Goal: Information Seeking & Learning: Check status

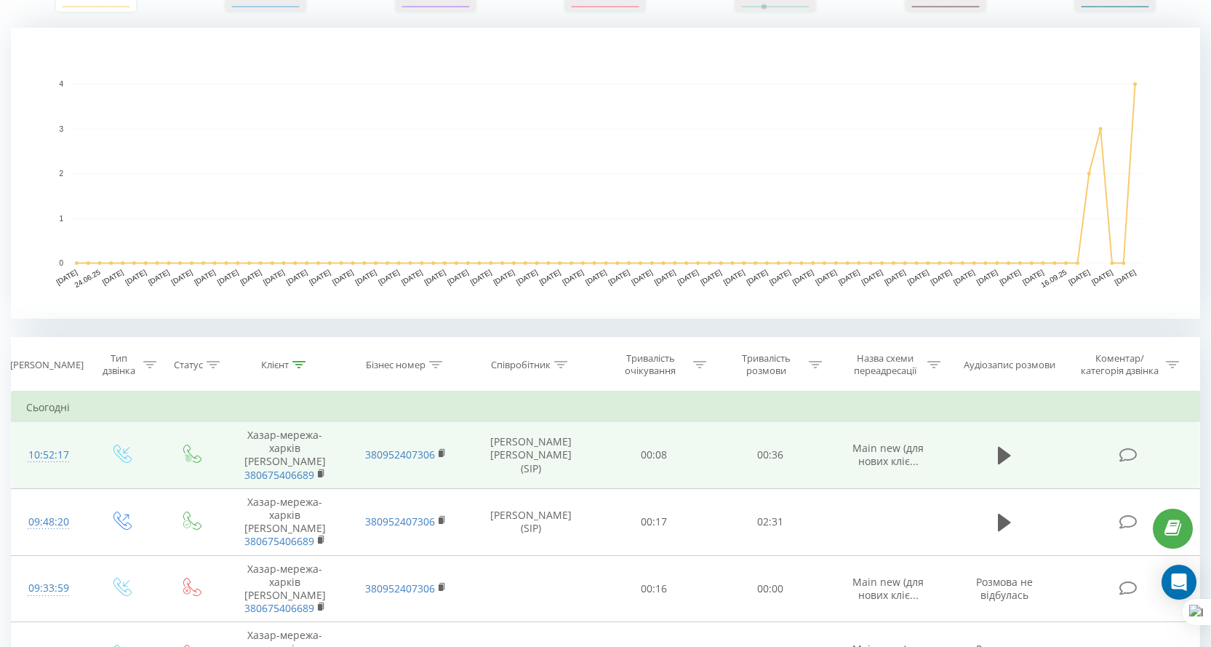
scroll to position [291, 0]
click at [318, 471] on rect at bounding box center [320, 474] width 4 height 7
click at [324, 474] on icon at bounding box center [321, 472] width 5 height 7
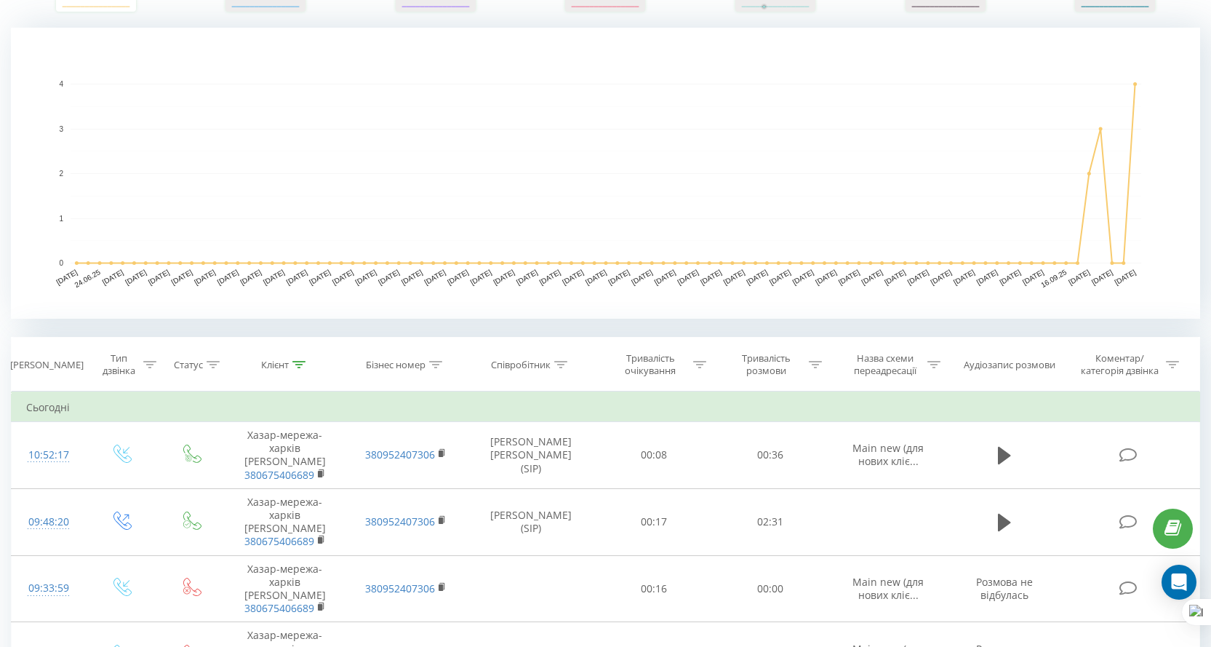
scroll to position [0, 0]
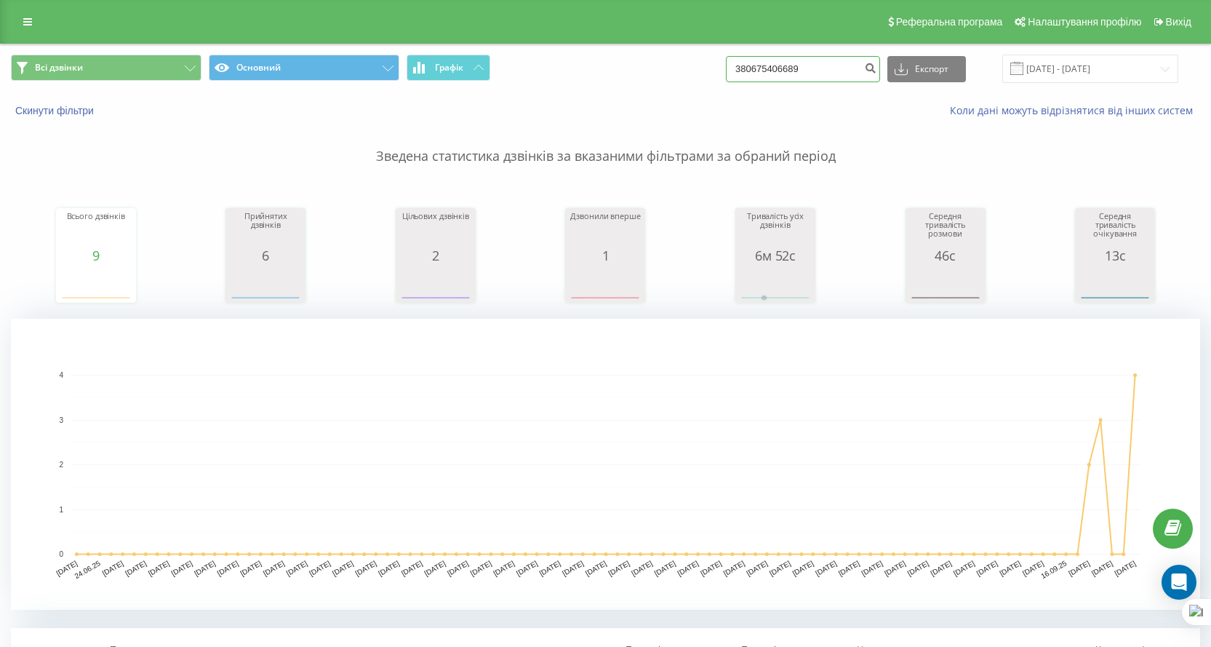
click at [781, 56] on input "380675406689" at bounding box center [803, 69] width 154 height 26
click at [796, 63] on input "380675406689" at bounding box center [803, 69] width 154 height 26
click at [797, 63] on input "380675406689" at bounding box center [803, 69] width 154 height 26
click at [1085, 66] on input "[DATE] - [DATE]" at bounding box center [1091, 69] width 176 height 28
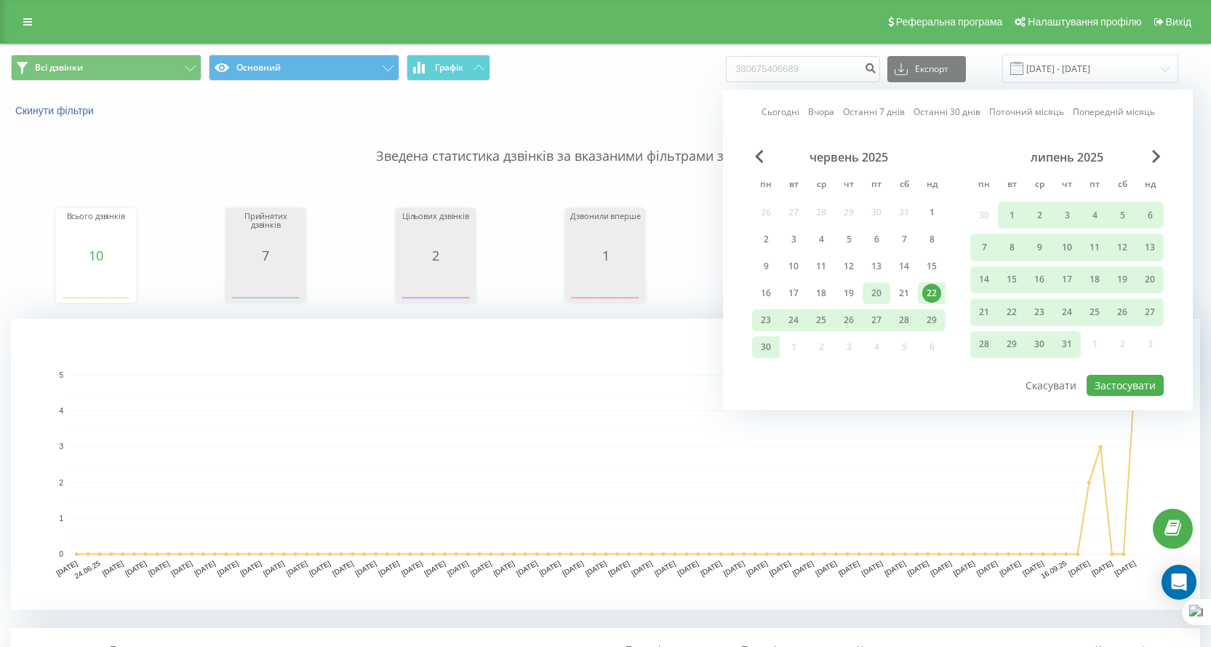
click at [881, 295] on div "20" at bounding box center [876, 293] width 19 height 19
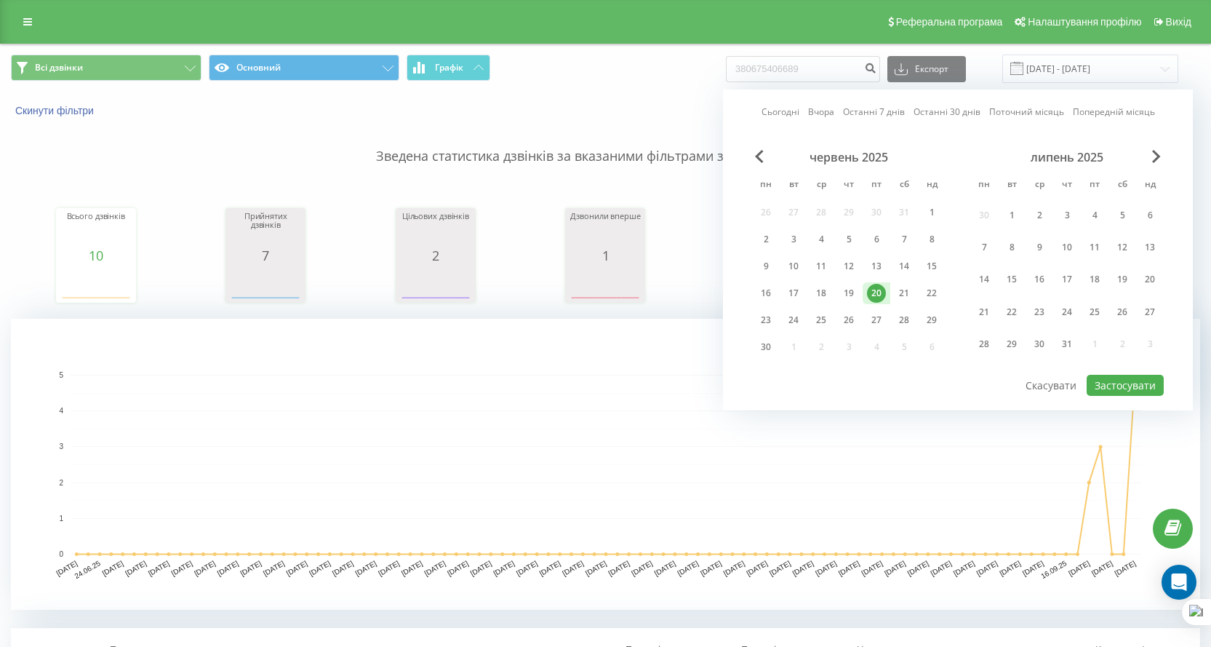
click at [1125, 396] on div "Сьогодні Вчора Останні 7 днів Останні 30 днів Поточний місяць Попередній місяць…" at bounding box center [958, 249] width 470 height 321
click at [1119, 388] on button "Застосувати" at bounding box center [1125, 385] width 77 height 21
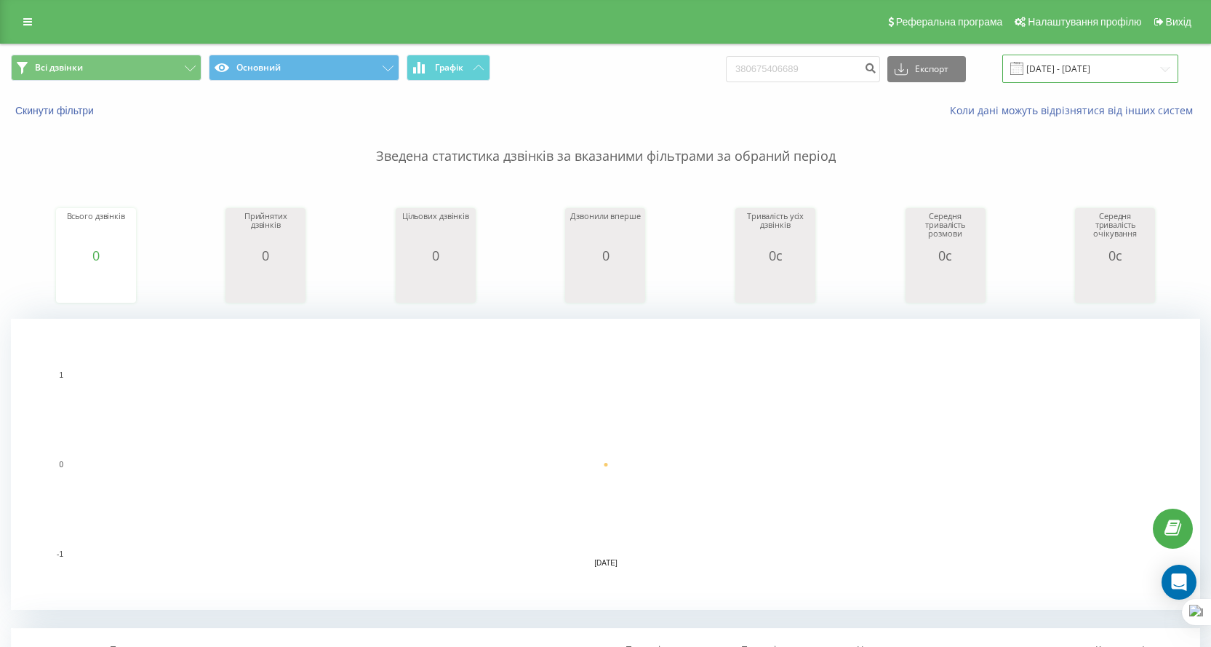
click at [1050, 56] on input "20.06.2025 - 20.06.2025" at bounding box center [1091, 69] width 176 height 28
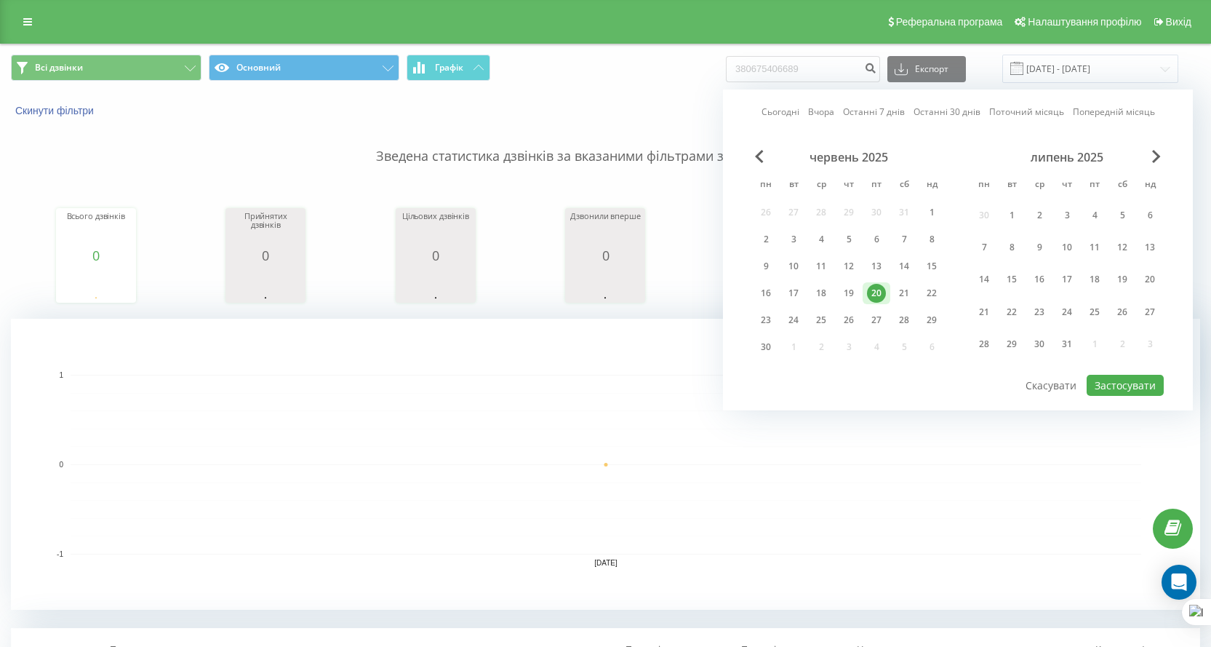
click at [837, 92] on div "Сьогодні Вчора Останні 7 днів Останні 30 днів Поточний місяць Попередній місяць…" at bounding box center [958, 249] width 470 height 321
click at [836, 71] on input "380675406689" at bounding box center [803, 69] width 154 height 26
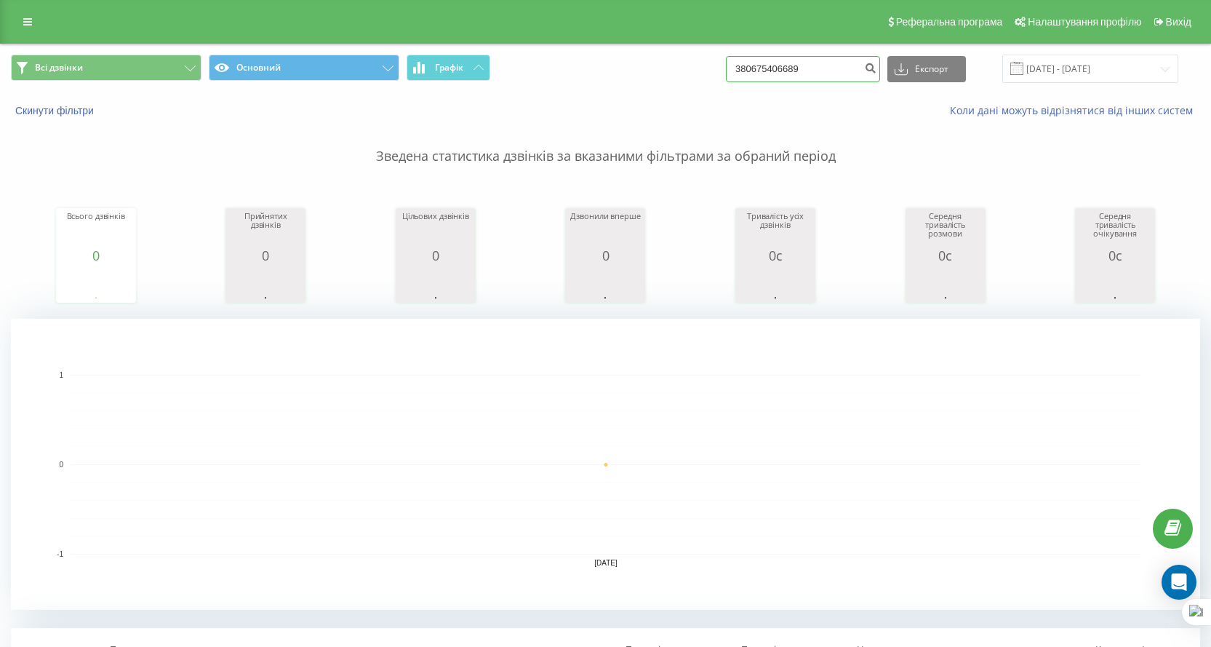
click at [836, 71] on input "380675406689" at bounding box center [803, 69] width 154 height 26
click at [1054, 58] on input "20.06.2025 - 20.06.2025" at bounding box center [1091, 69] width 176 height 28
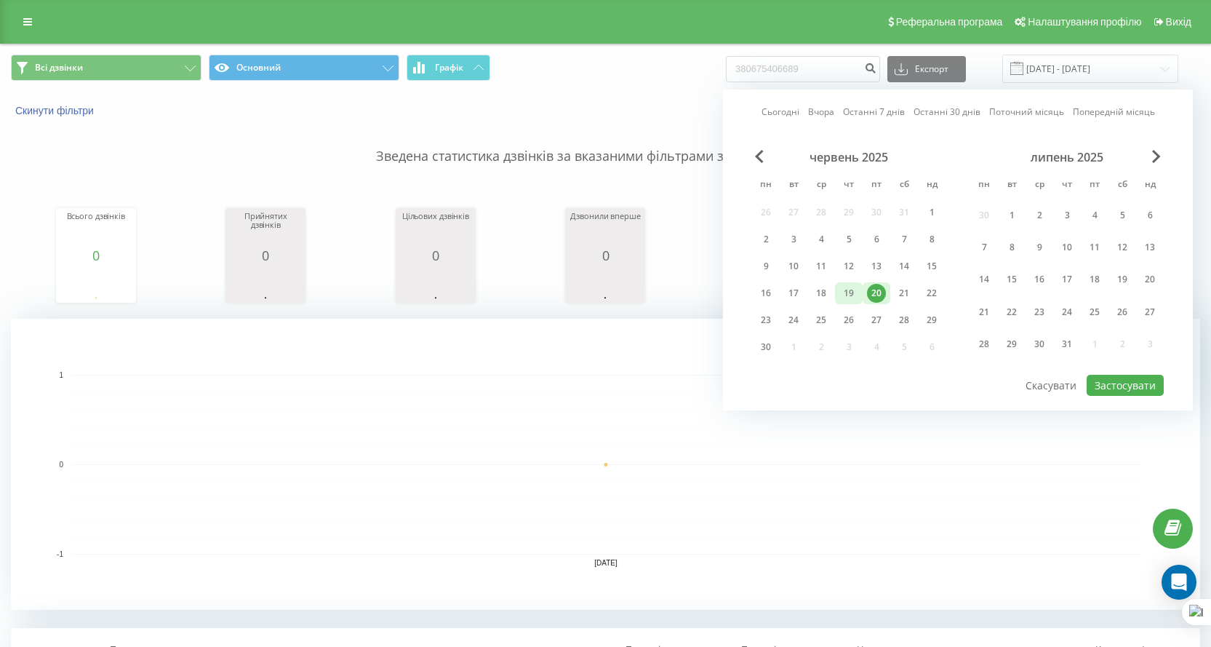
click at [845, 287] on div "19" at bounding box center [849, 293] width 19 height 19
click at [1099, 379] on button "Застосувати" at bounding box center [1125, 385] width 77 height 21
type input "19.06.2025 - 19.06.2025"
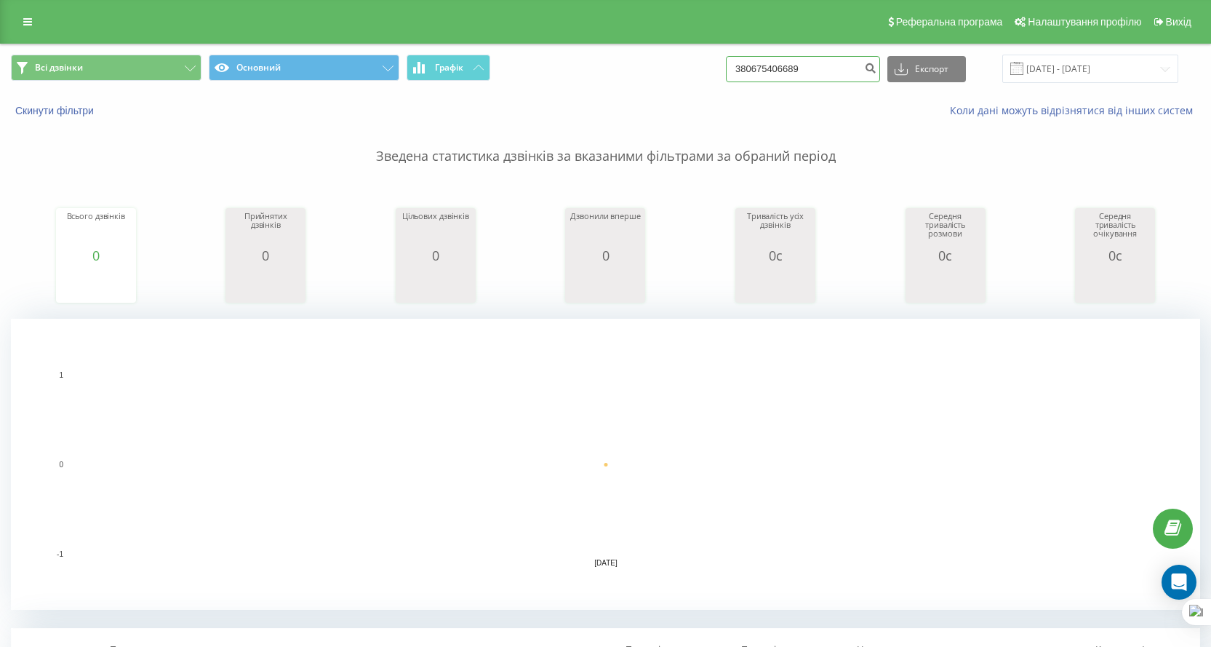
click at [850, 56] on input "380675406689" at bounding box center [803, 69] width 154 height 26
click at [1064, 71] on input "19.06.2025 - 19.06.2025" at bounding box center [1091, 69] width 176 height 28
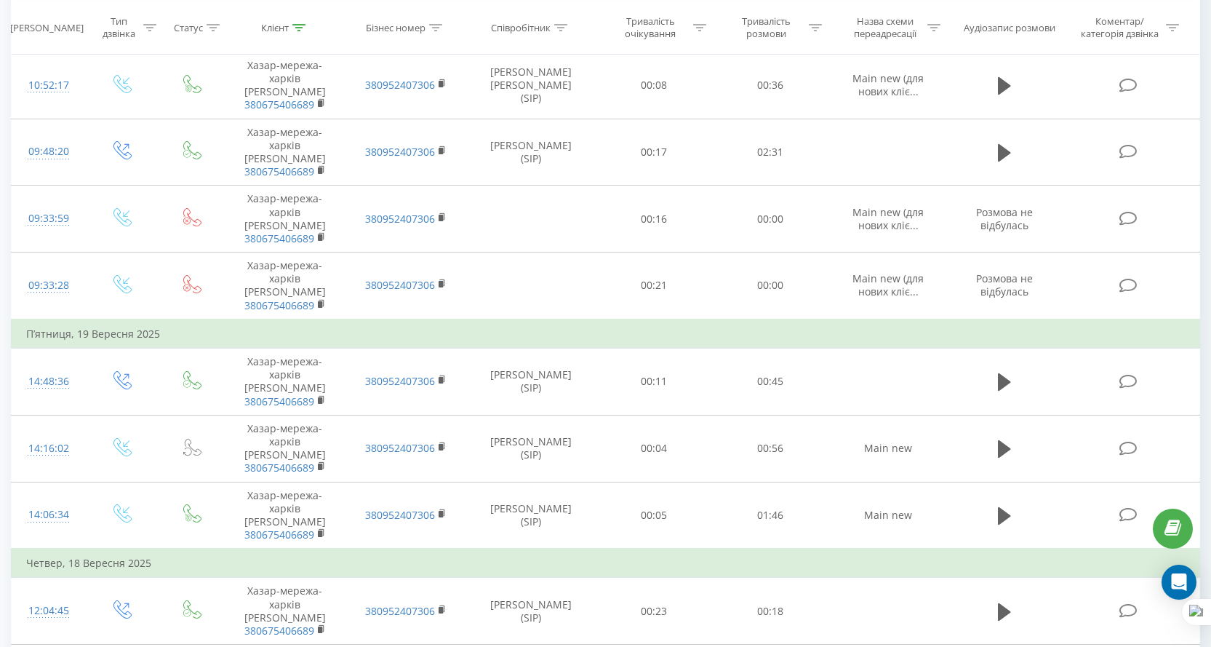
scroll to position [847, 0]
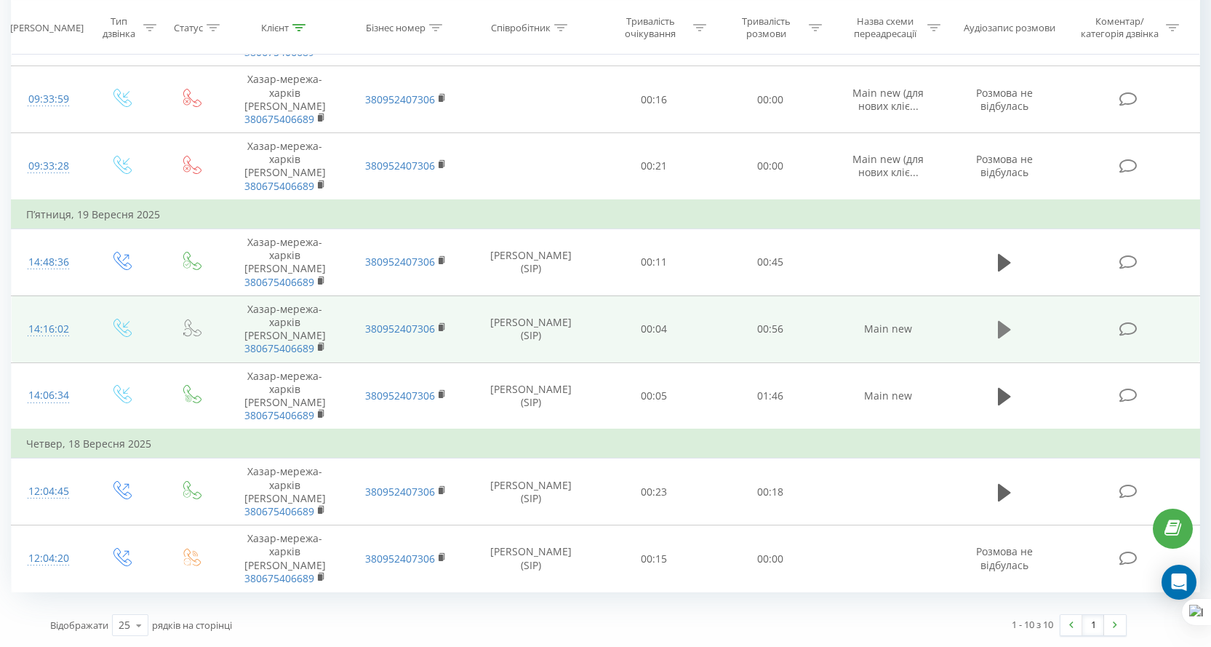
click at [1000, 332] on icon at bounding box center [1004, 329] width 13 height 17
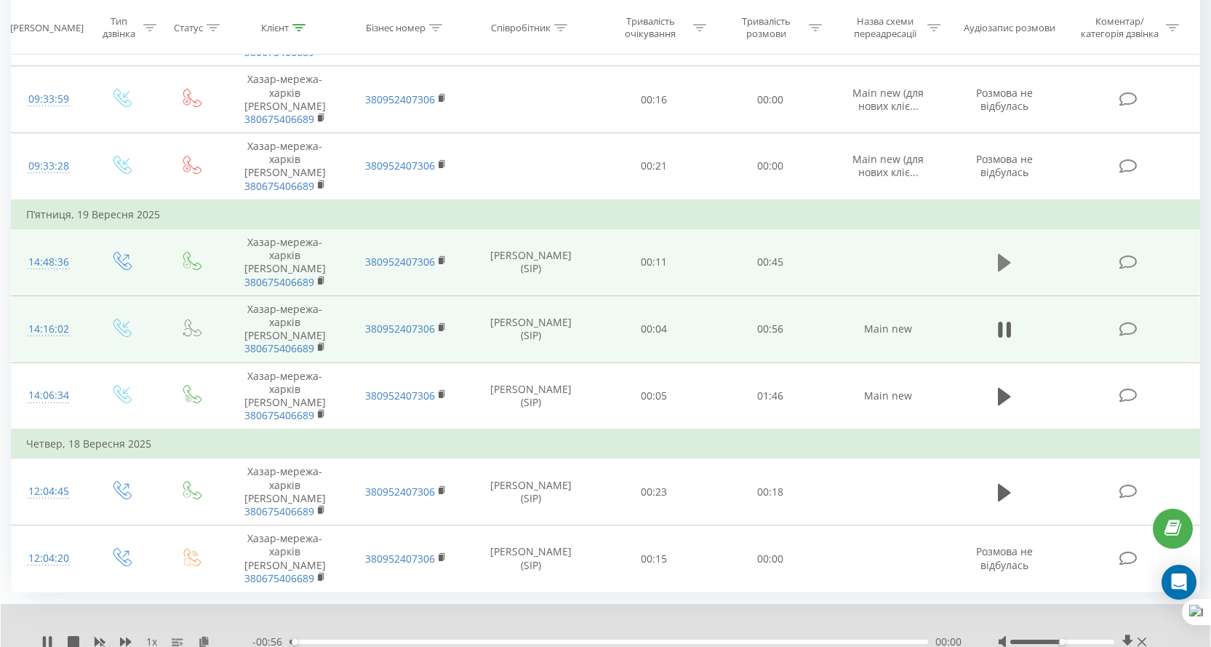
click at [1004, 263] on icon at bounding box center [1004, 262] width 13 height 17
click at [347, 640] on div "00:02" at bounding box center [609, 641] width 639 height 4
click at [383, 639] on div "00:06" at bounding box center [609, 641] width 639 height 4
click at [49, 639] on icon at bounding box center [50, 642] width 3 height 12
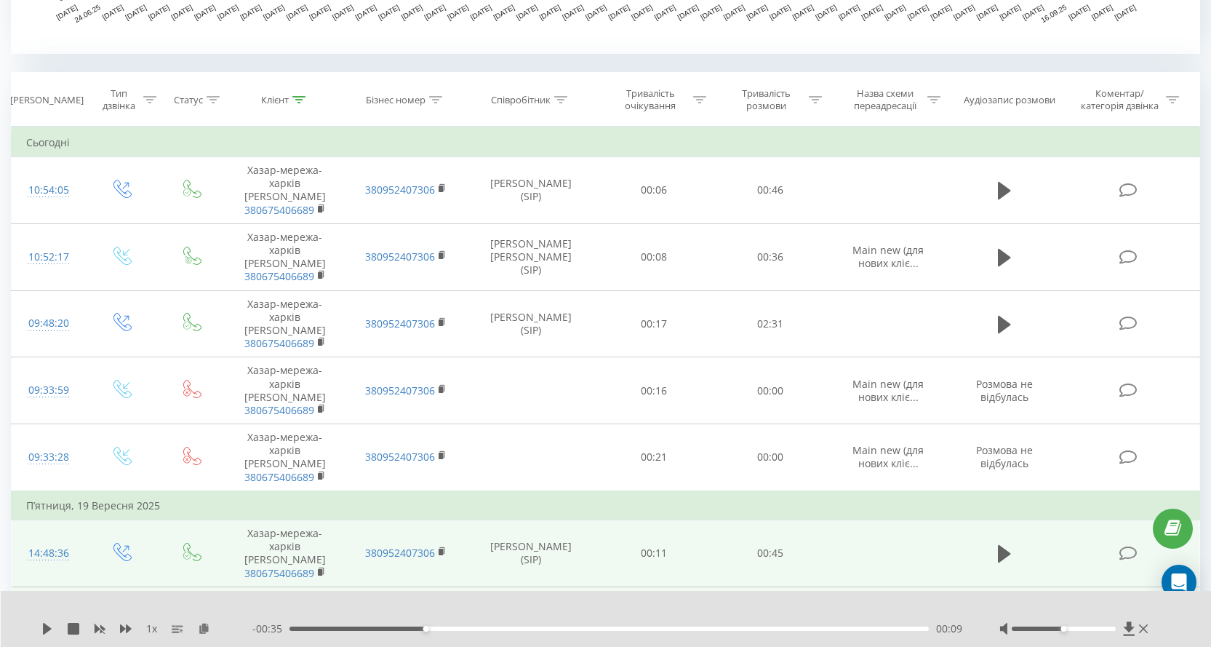
scroll to position [410, 0]
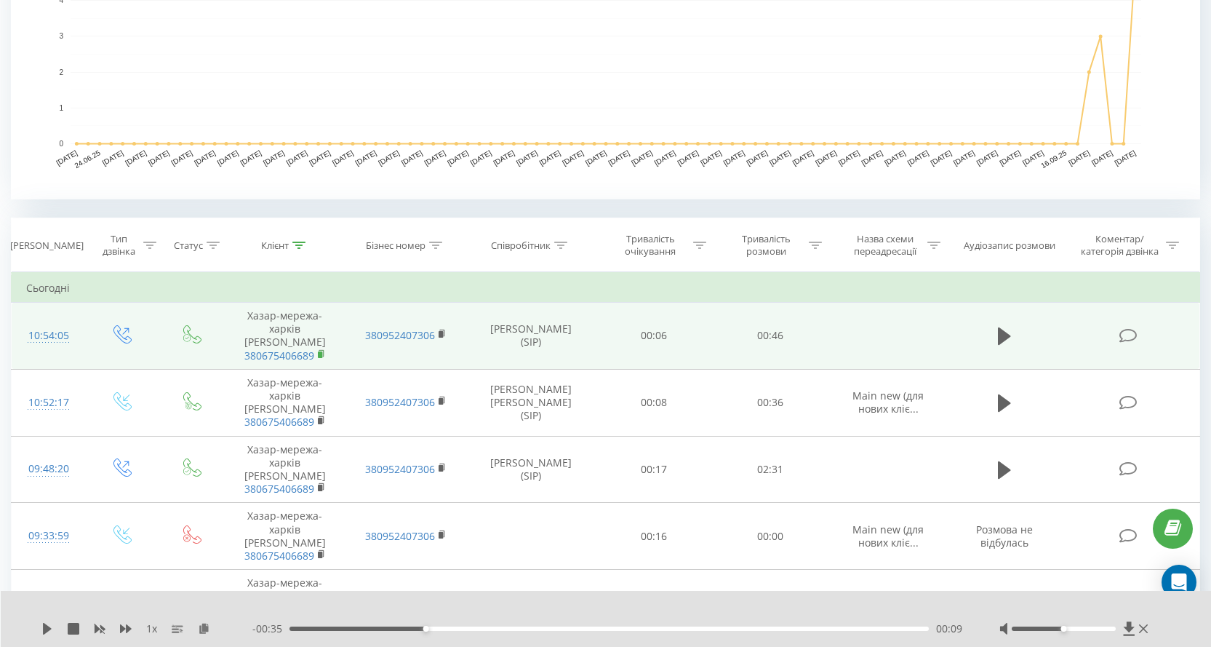
click at [322, 353] on rect at bounding box center [320, 354] width 4 height 7
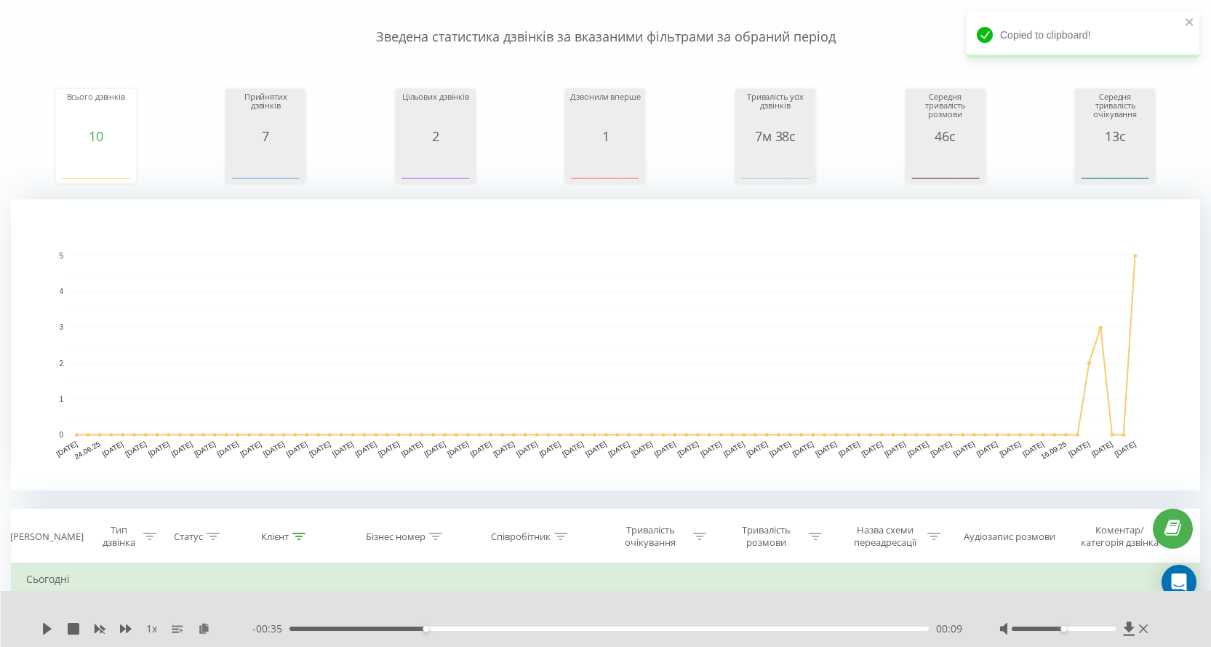
scroll to position [0, 0]
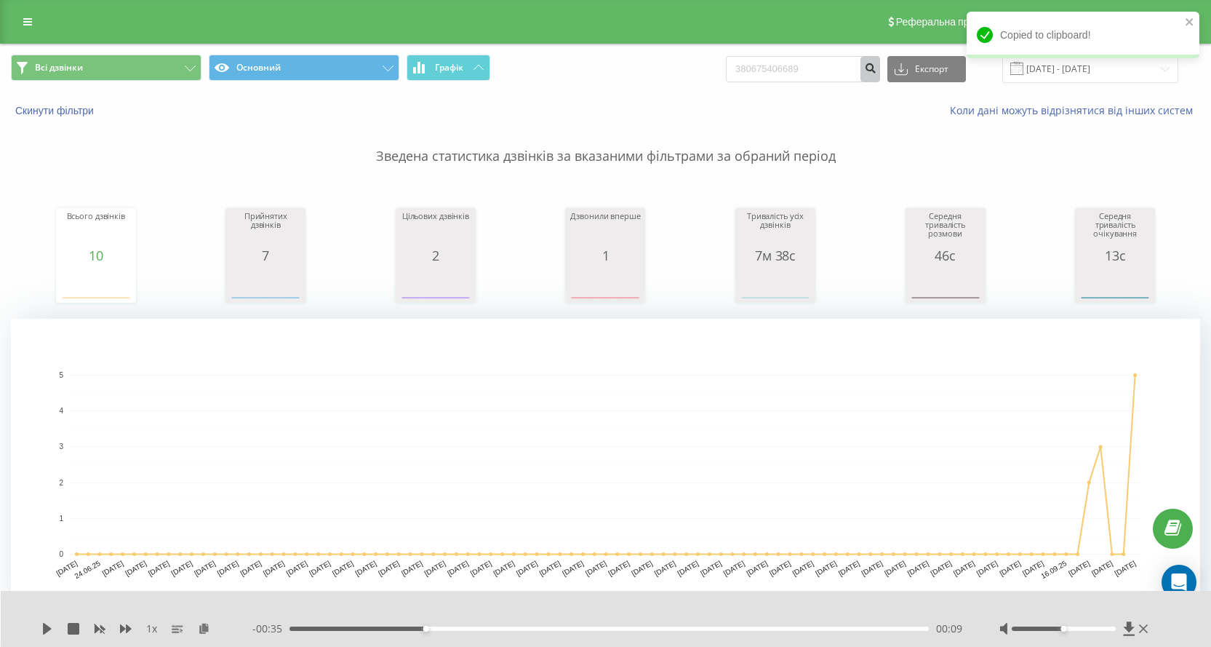
click at [877, 64] on icon "submit" at bounding box center [870, 66] width 12 height 9
click at [854, 63] on input "380675406689" at bounding box center [803, 69] width 154 height 26
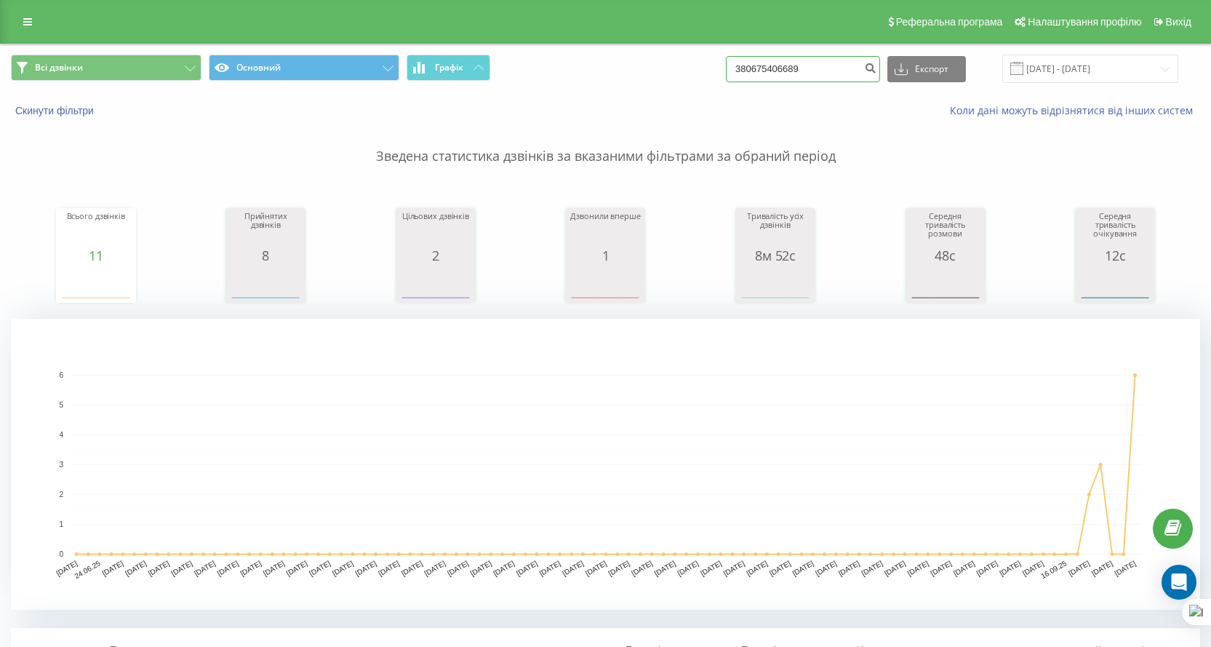
click at [787, 68] on input "380675406689" at bounding box center [803, 69] width 154 height 26
click at [786, 65] on input at bounding box center [803, 69] width 154 height 26
click at [794, 78] on input at bounding box center [803, 69] width 154 height 26
click at [803, 76] on input at bounding box center [803, 69] width 154 height 26
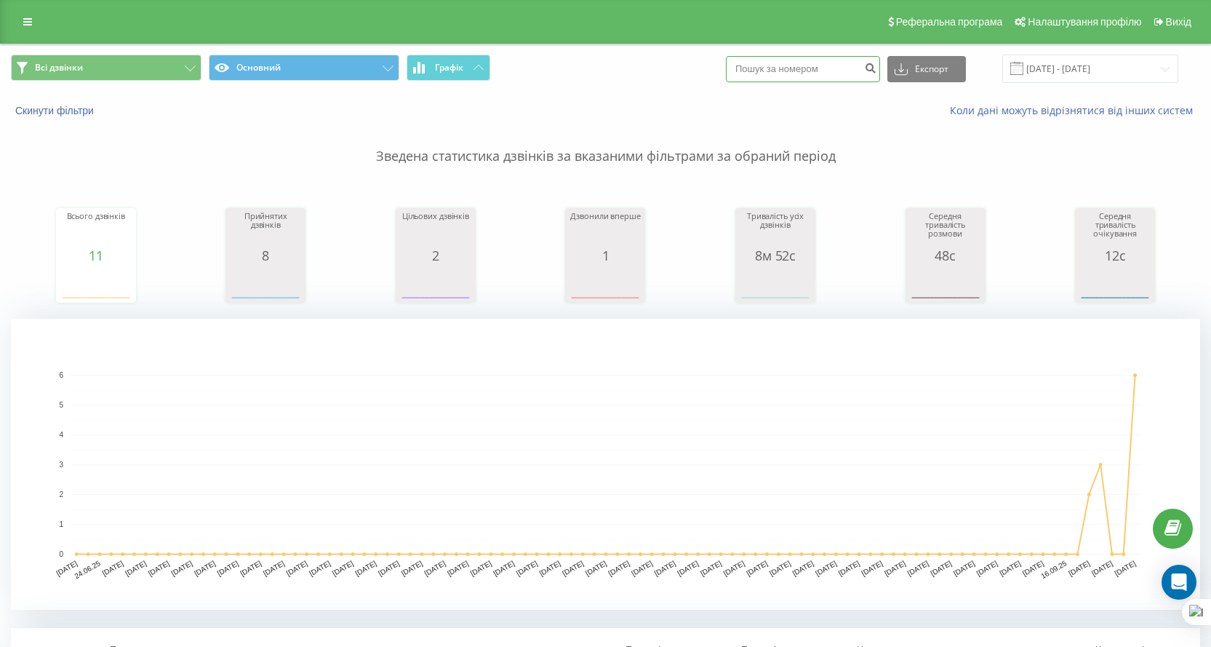
click at [793, 63] on input at bounding box center [803, 69] width 154 height 26
paste input "380675406689"
type input "380675406689"
click at [793, 63] on input "380675406689" at bounding box center [803, 69] width 154 height 26
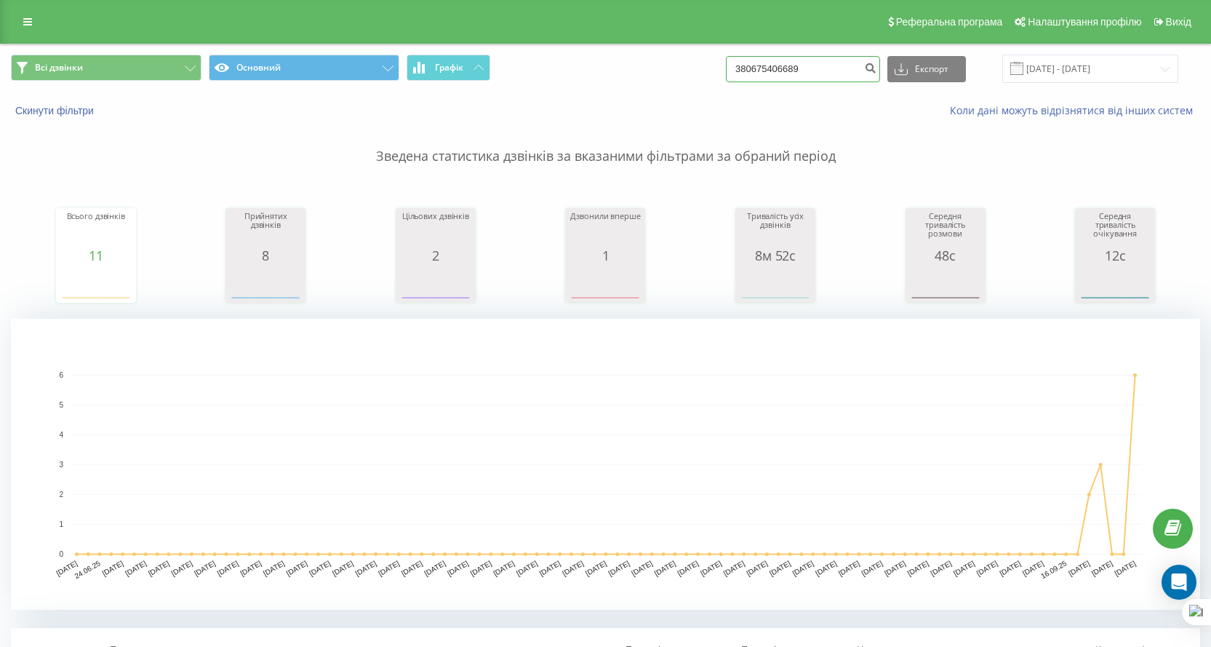
click at [793, 63] on input "380675406689" at bounding box center [803, 69] width 154 height 26
type input "380675406689"
click at [840, 68] on input "380675406689" at bounding box center [803, 69] width 154 height 26
click at [824, 61] on input "380675406689" at bounding box center [803, 69] width 154 height 26
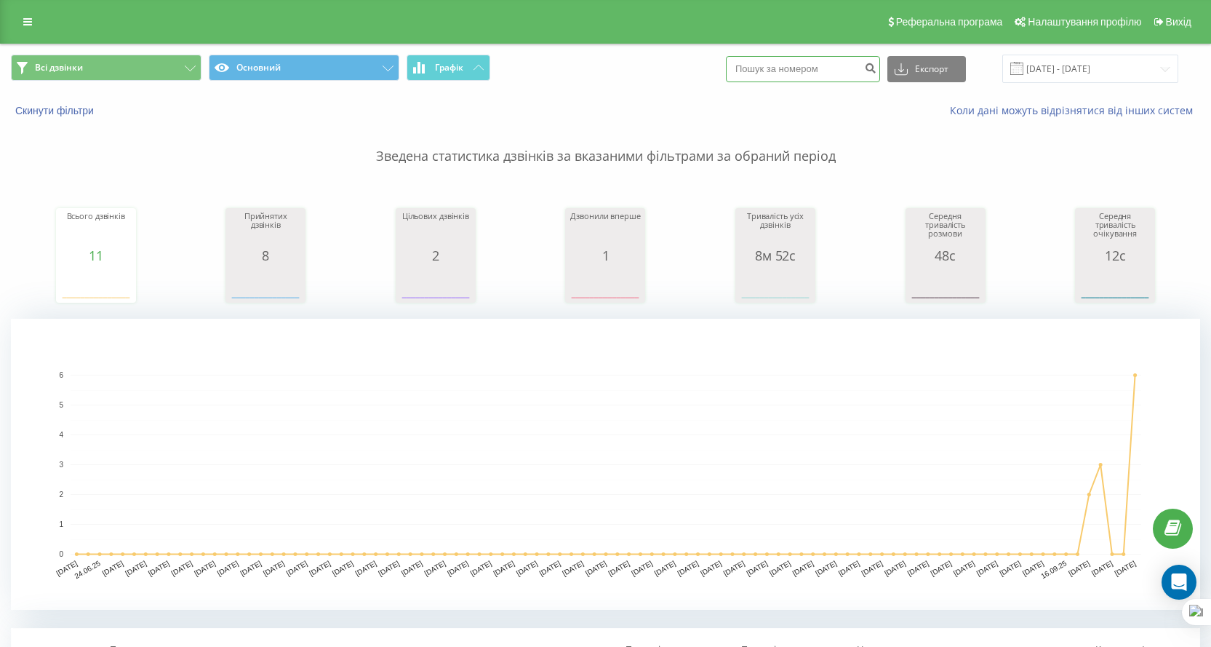
click at [823, 71] on input at bounding box center [803, 69] width 154 height 26
click at [795, 119] on p "Зведена статистика дзвінків за вказаними фільтрами за обраний період" at bounding box center [606, 142] width 1190 height 48
click at [803, 72] on input at bounding box center [803, 69] width 154 height 26
click at [564, 295] on div "Всього дзвінків 11 date totalCalls 22.06.25 0 28.06.25 0 04.07.25 0 10.07.25 0 …" at bounding box center [606, 241] width 1190 height 125
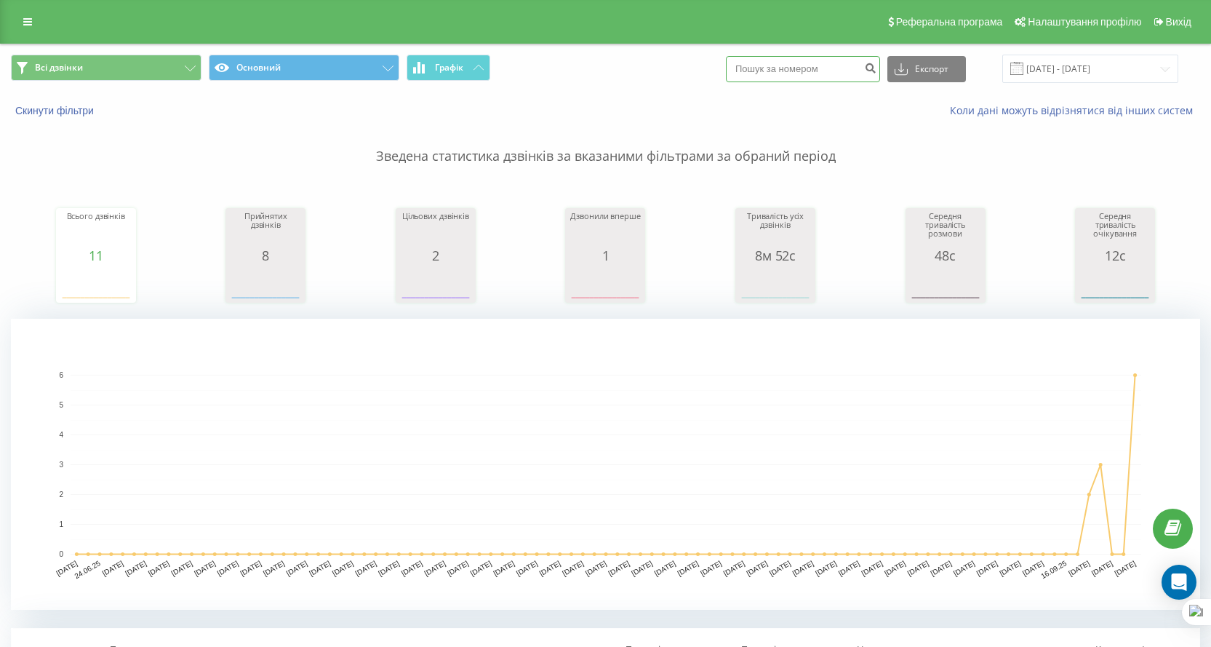
click at [856, 60] on input at bounding box center [803, 69] width 154 height 26
click at [843, 65] on input "380675406689" at bounding box center [803, 69] width 154 height 26
click at [850, 63] on input "380675406689" at bounding box center [803, 69] width 154 height 26
drag, startPoint x: 850, startPoint y: 63, endPoint x: 706, endPoint y: 67, distance: 144.1
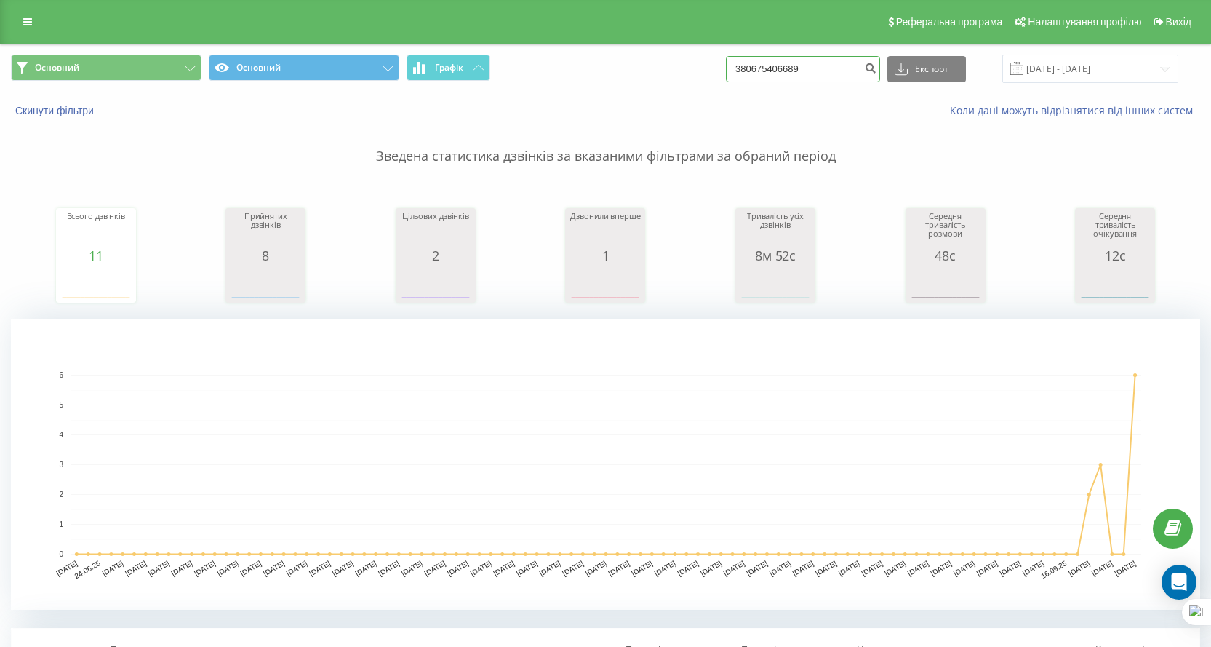
click at [706, 67] on div "Основний Основний Графік 380675406689 Експорт .csv .xls .xlsx 22.06.2025 - 22.0…" at bounding box center [606, 69] width 1190 height 28
click at [808, 70] on input at bounding box center [803, 69] width 154 height 26
paste input
click at [793, 75] on input at bounding box center [803, 69] width 154 height 26
drag, startPoint x: 792, startPoint y: 74, endPoint x: 745, endPoint y: 66, distance: 48.0
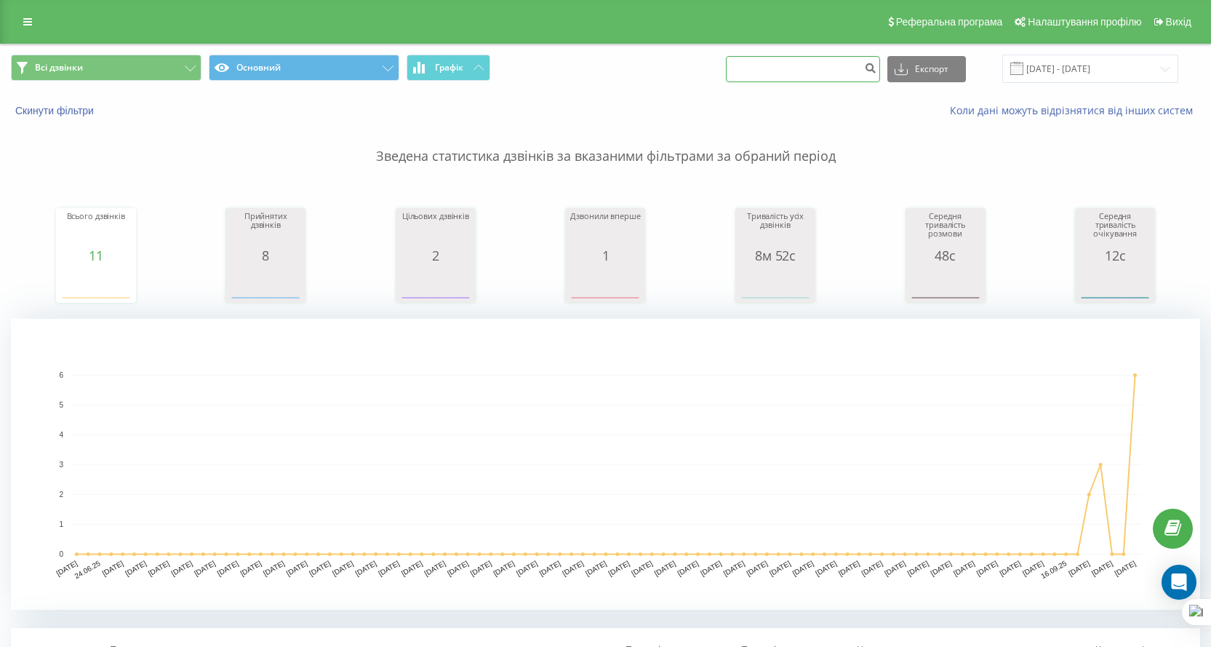
click at [745, 66] on div "Всі дзвінки Основний Графік Експорт .csv .xls .xlsx 22.06.2025 - 22.09.2025" at bounding box center [606, 69] width 1190 height 28
click at [824, 75] on input at bounding box center [803, 69] width 154 height 26
click at [119, 73] on button "Всі дзвінки" at bounding box center [106, 68] width 191 height 26
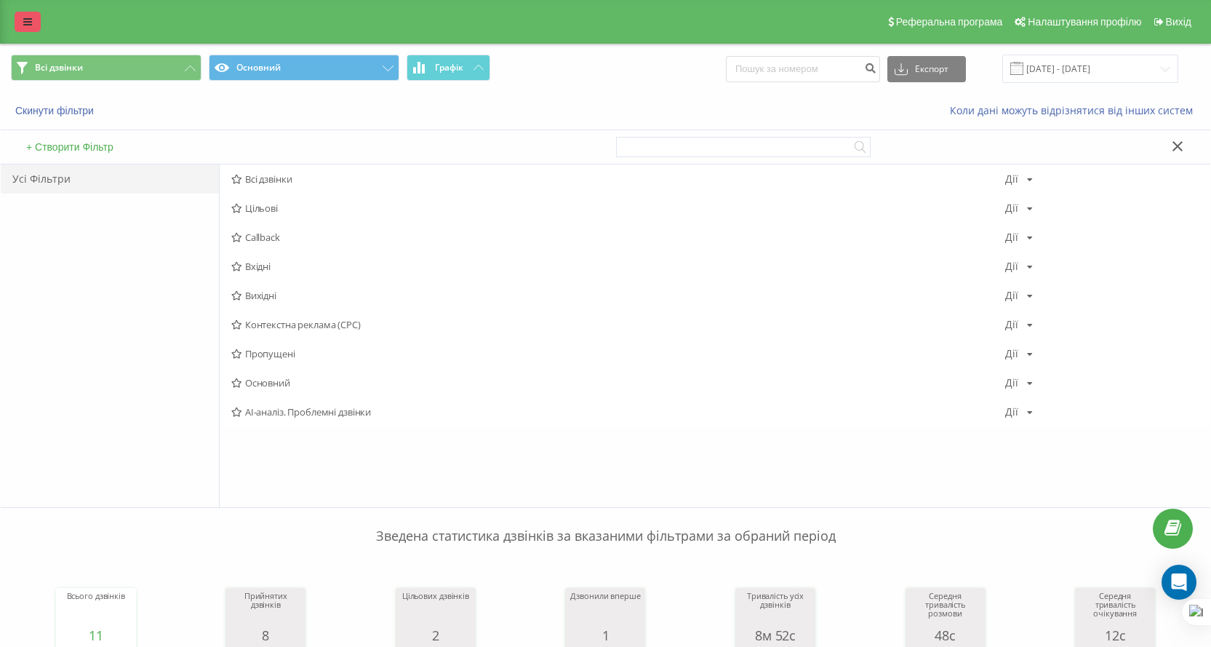
click at [28, 16] on link at bounding box center [28, 22] width 26 height 20
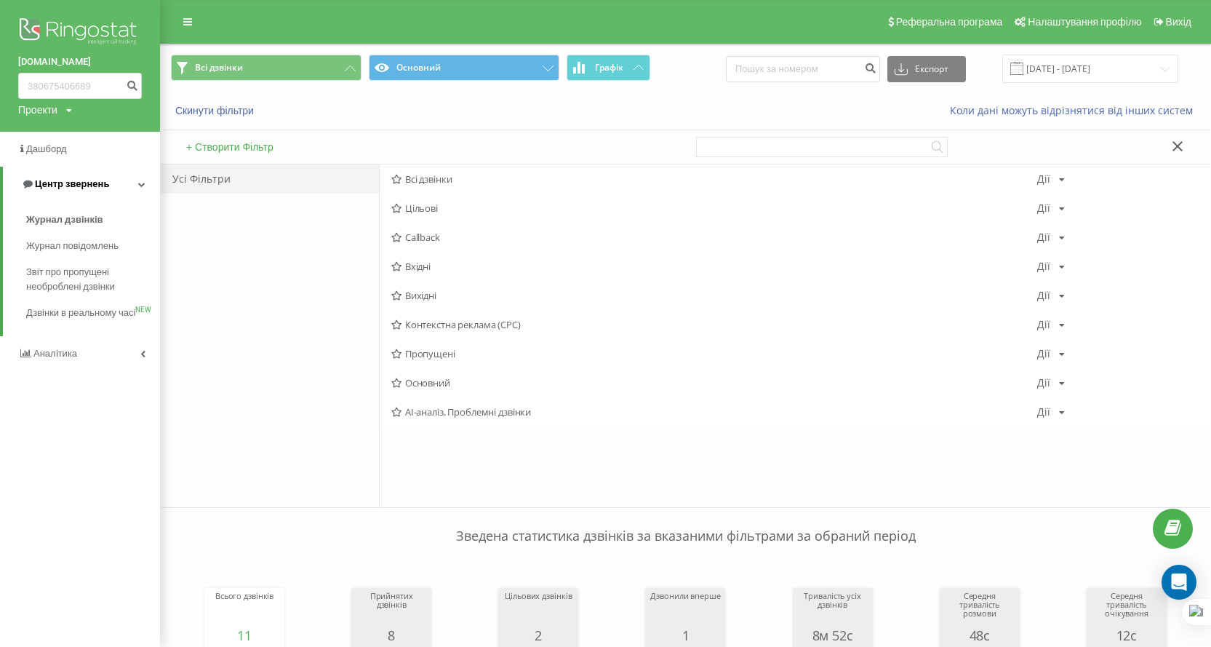
click at [57, 186] on span "Центр звернень" at bounding box center [72, 183] width 74 height 11
click at [71, 181] on span "Центр звернень" at bounding box center [69, 183] width 74 height 11
click at [76, 215] on span "Журнал дзвінків" at bounding box center [64, 219] width 77 height 15
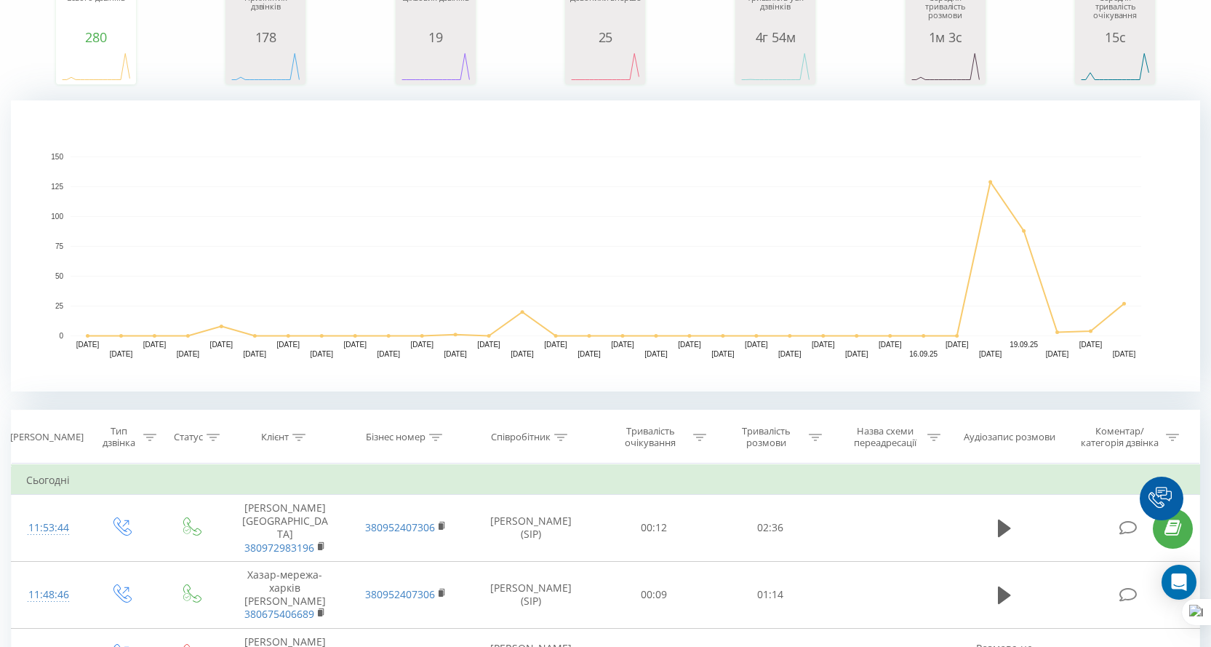
scroll to position [364, 0]
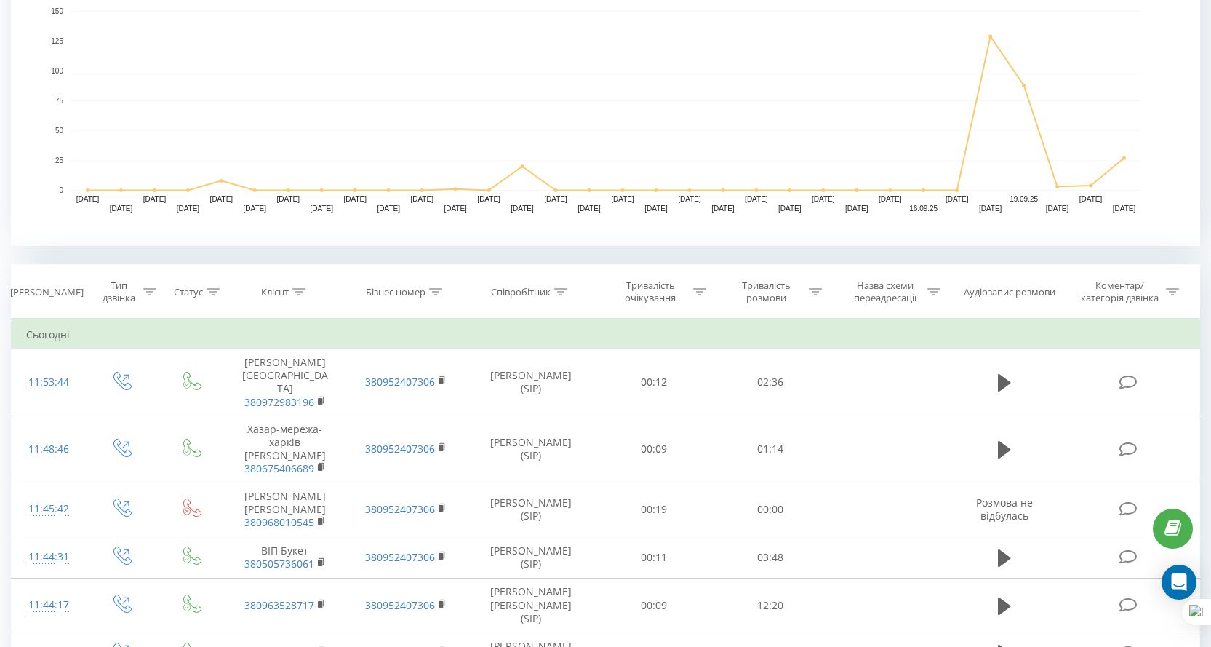
click at [805, 29] on rect "A chart." at bounding box center [606, 101] width 1071 height 180
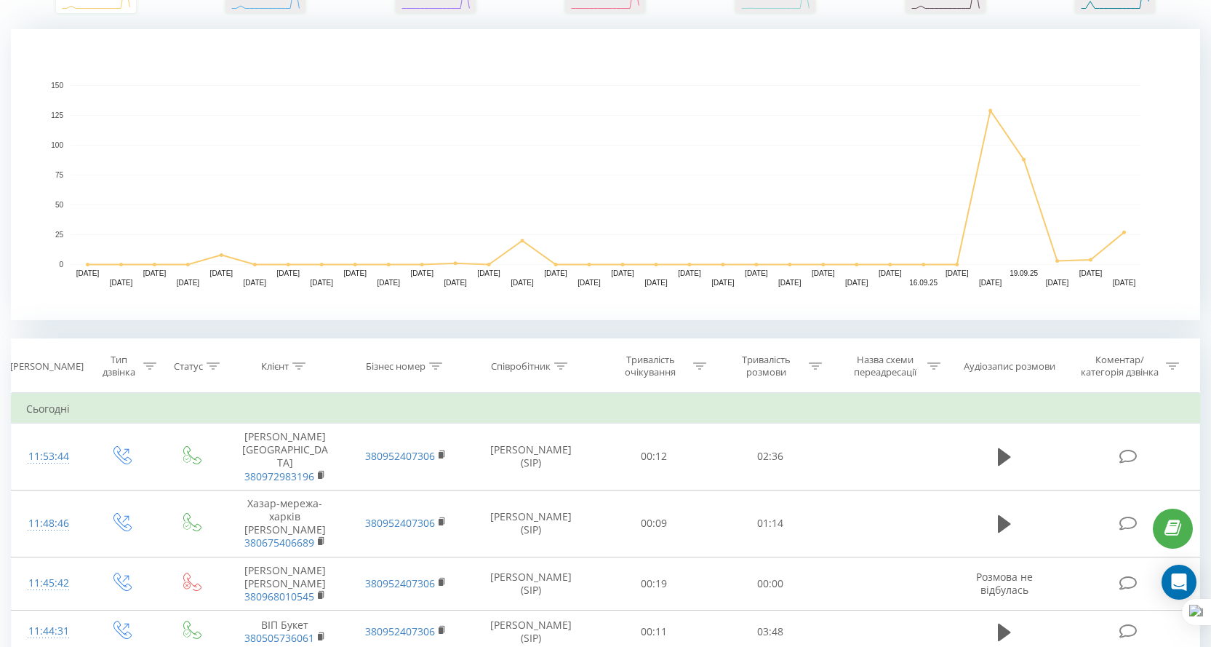
scroll to position [0, 0]
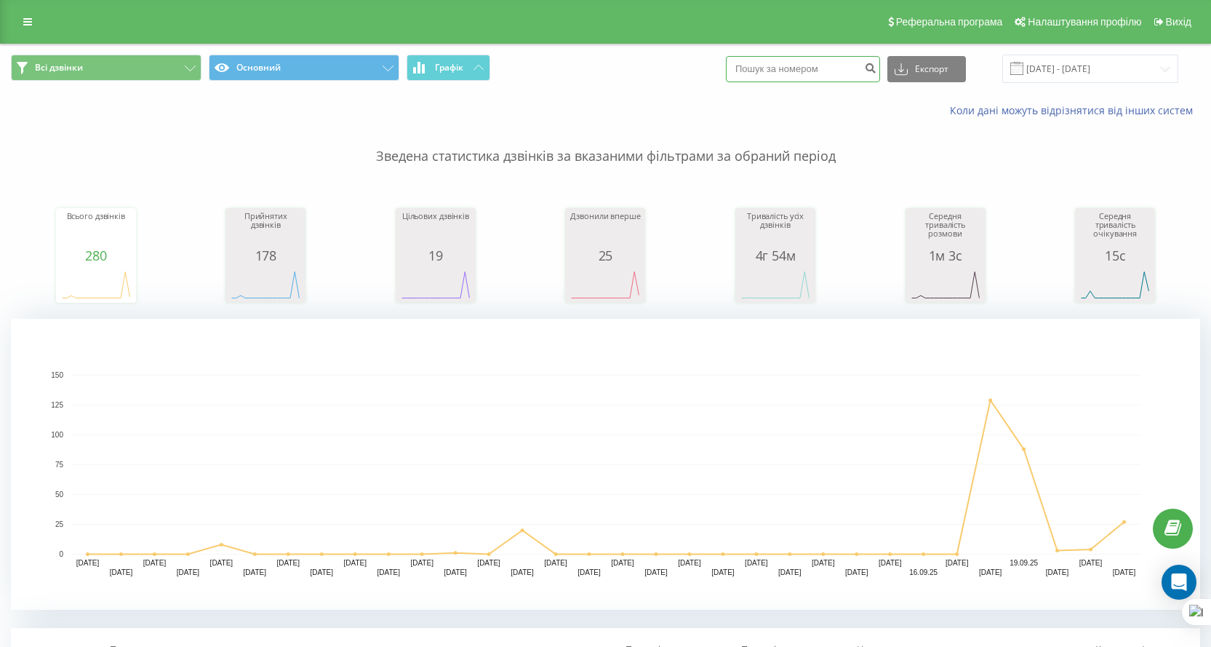
click at [864, 64] on input at bounding box center [803, 69] width 154 height 26
paste input "+380686293270"
type input "+380686293270"
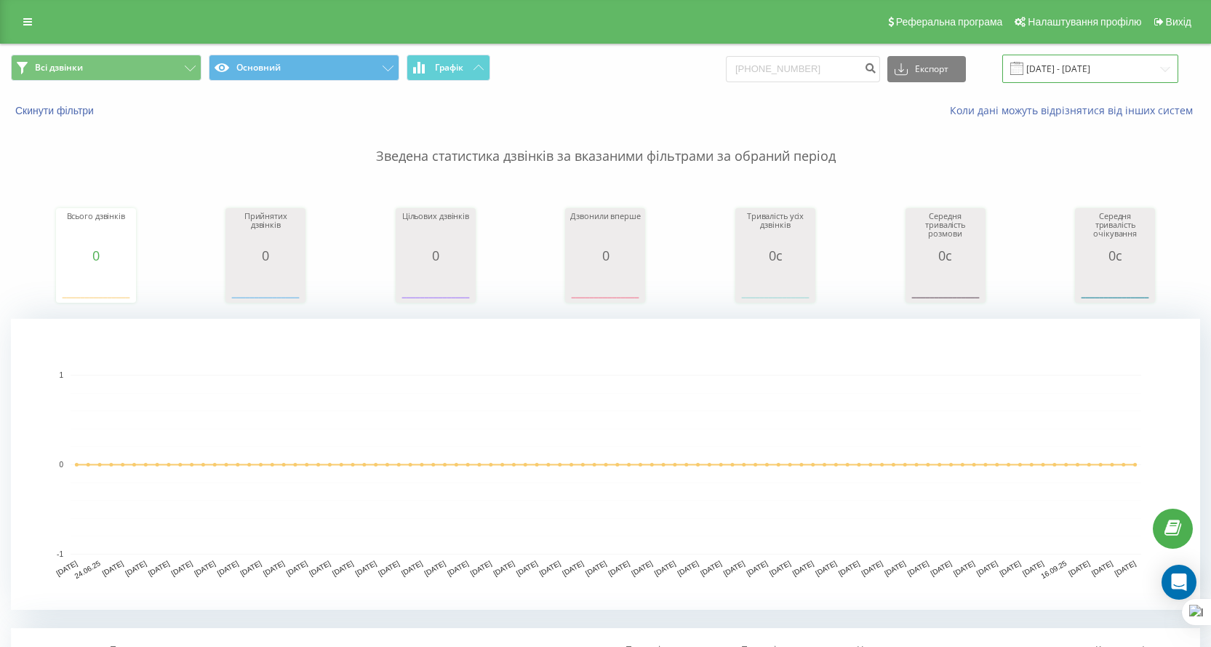
click at [1083, 73] on input "[DATE] - [DATE]" at bounding box center [1091, 69] width 176 height 28
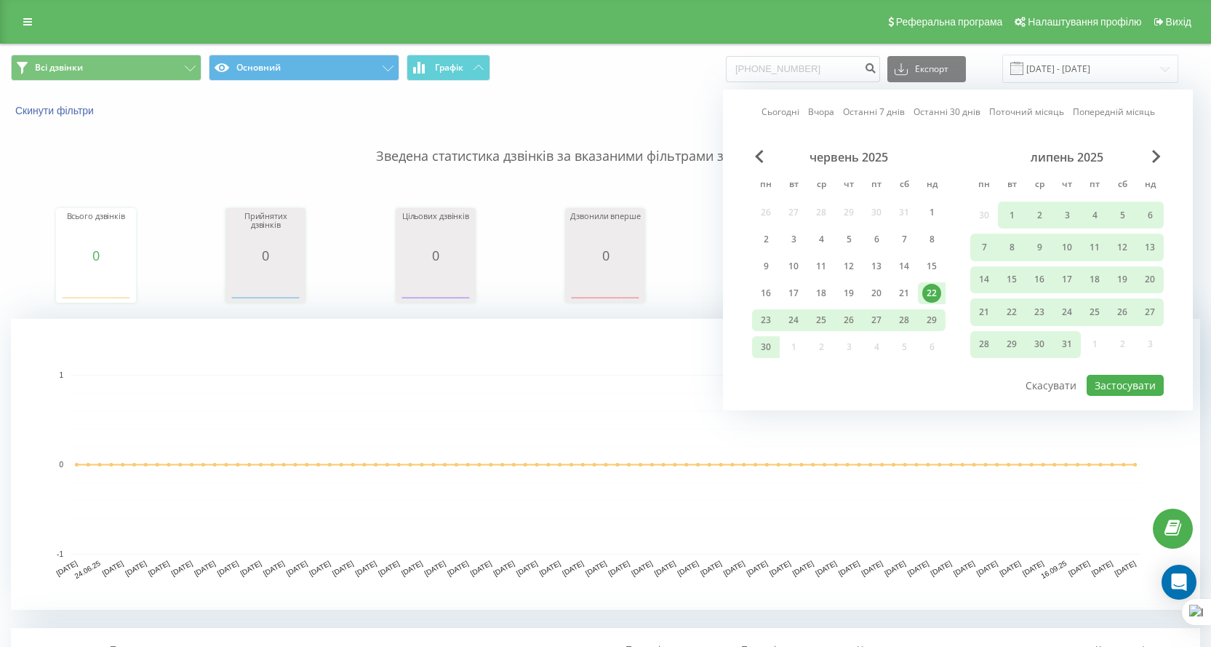
click at [672, 103] on div "Коли дані можуть відрізнятися вiд інших систем" at bounding box center [833, 110] width 756 height 15
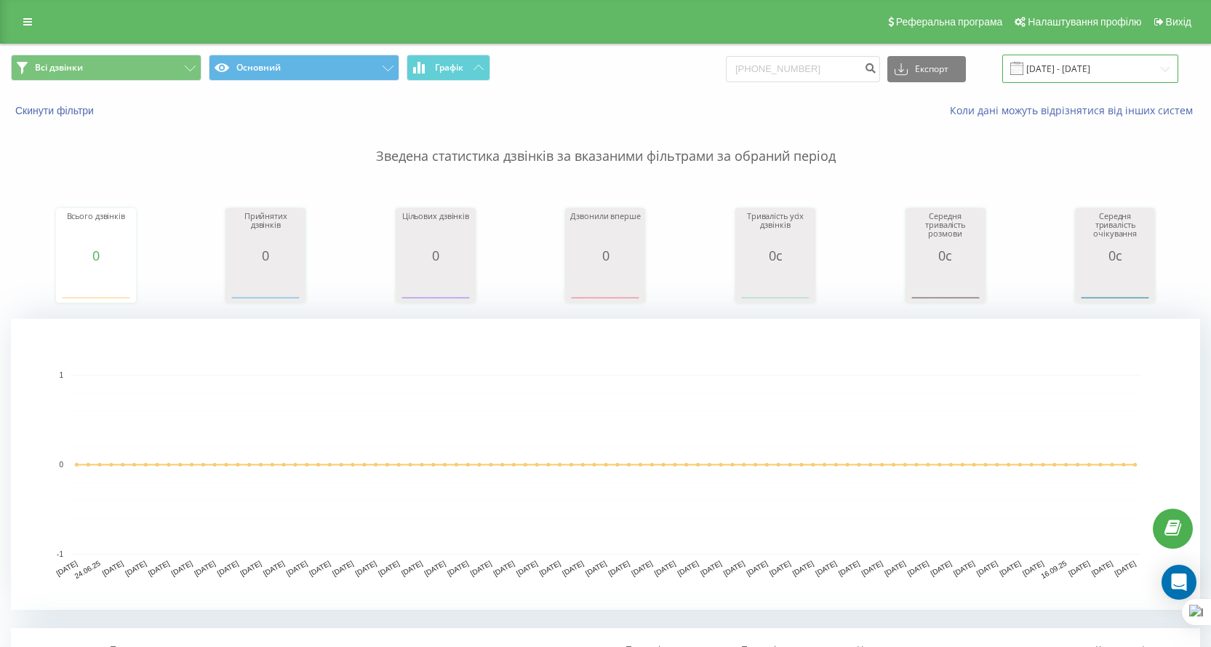
click at [1131, 68] on input "[DATE] - [DATE]" at bounding box center [1091, 69] width 176 height 28
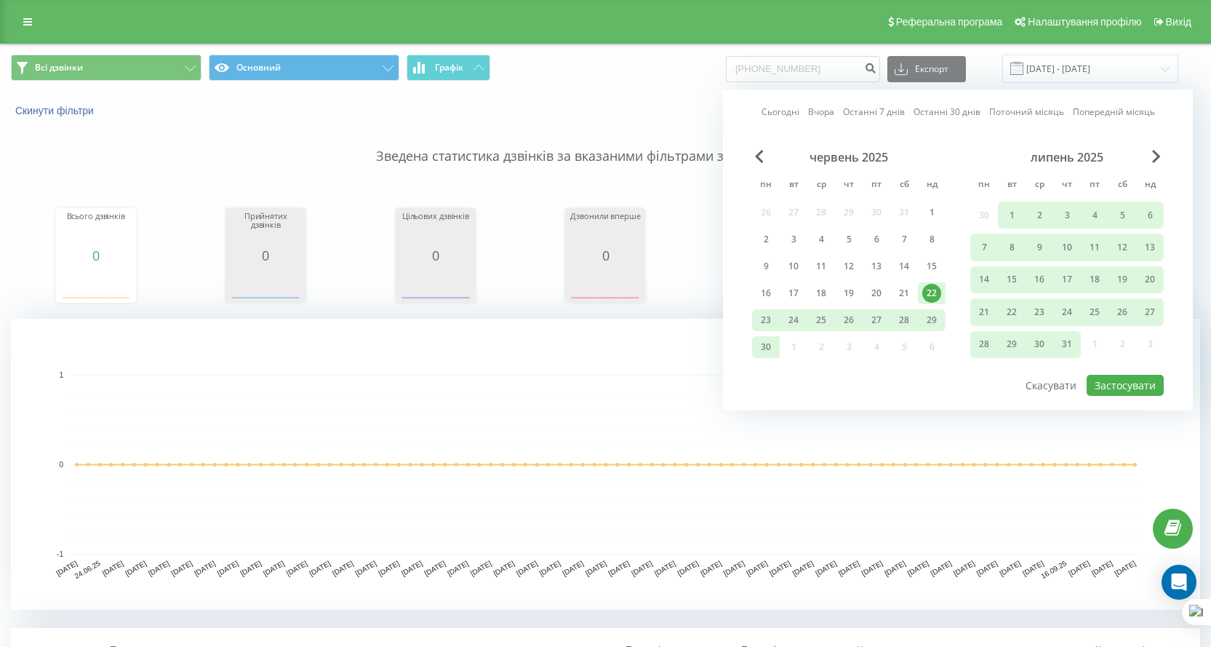
click at [621, 347] on rect "A chart." at bounding box center [606, 464] width 1190 height 291
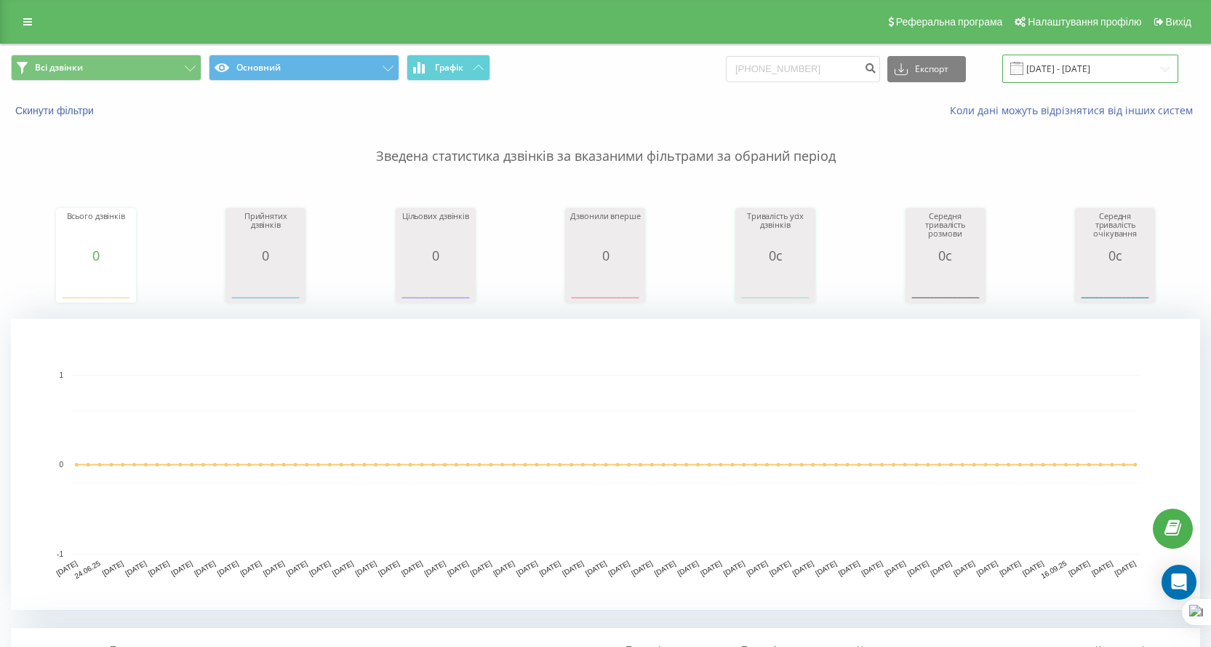
click at [1041, 76] on input "22.06.2025 - 22.09.2025" at bounding box center [1091, 69] width 176 height 28
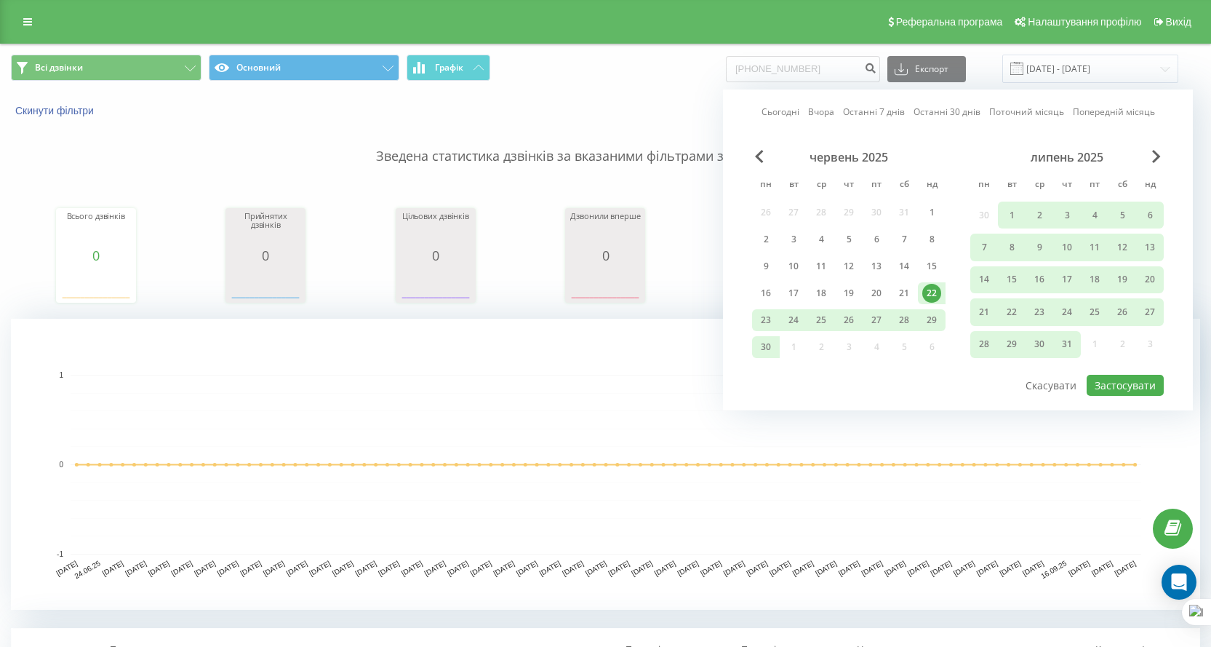
click at [1038, 112] on link "Поточний місяць" at bounding box center [1026, 112] width 75 height 14
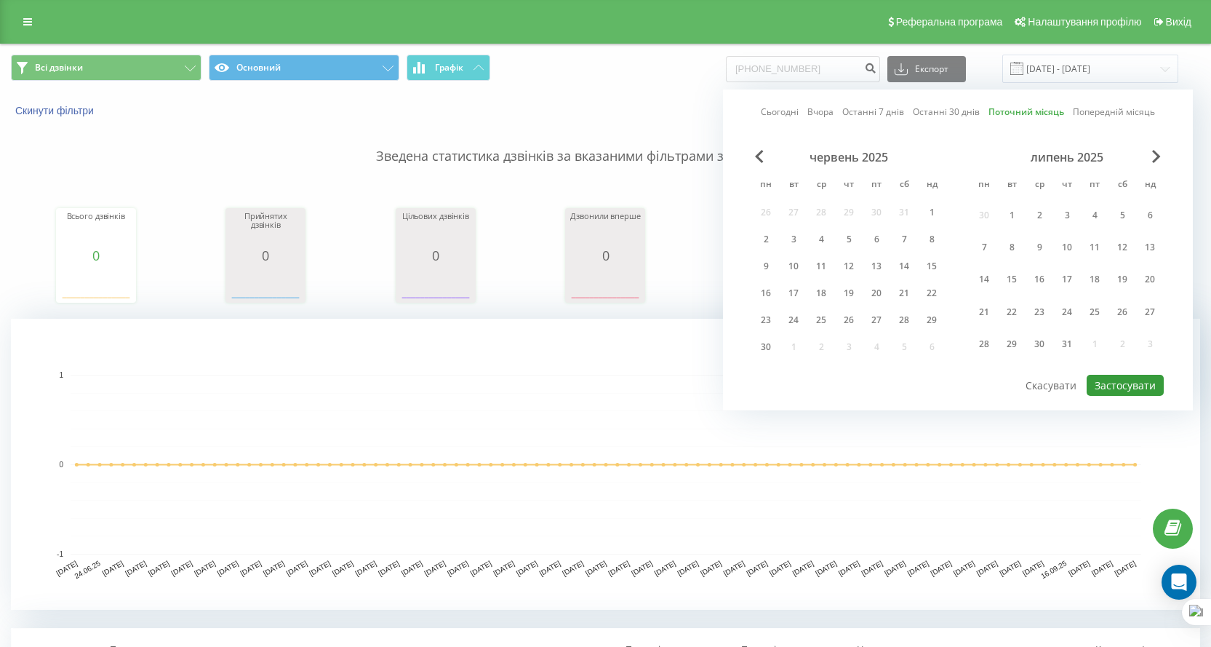
click at [1147, 388] on button "Застосувати" at bounding box center [1125, 385] width 77 height 21
type input "01.09.2025 - 30.09.2025"
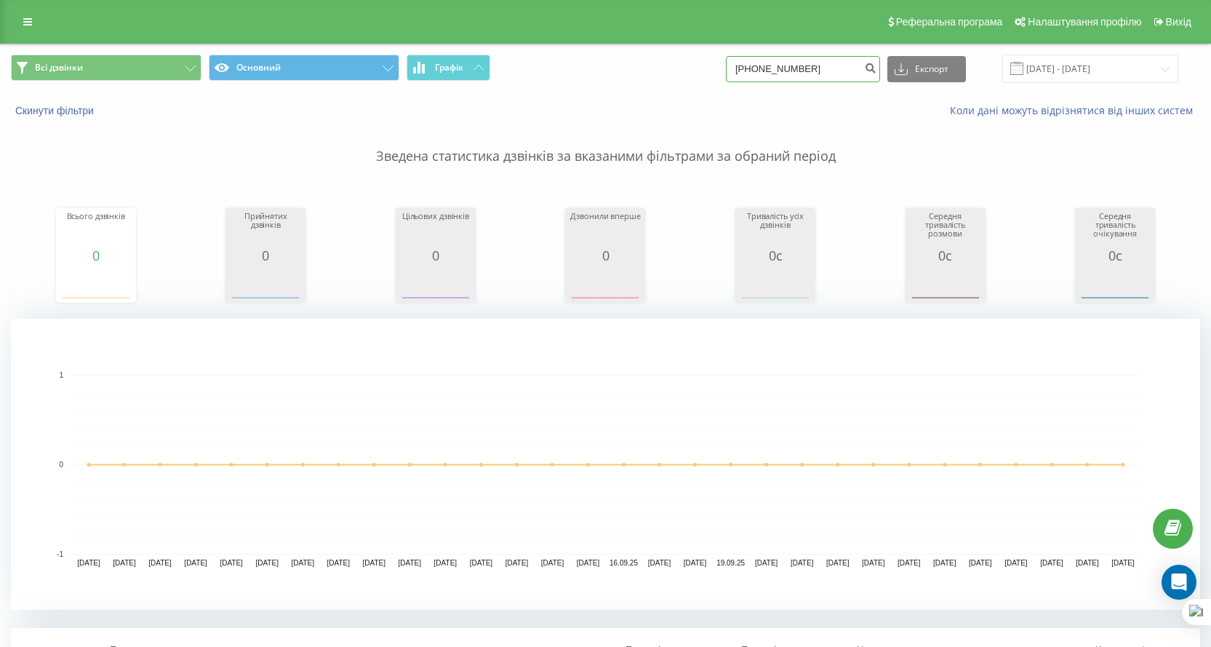
click at [843, 73] on input "+380686293270" at bounding box center [803, 69] width 154 height 26
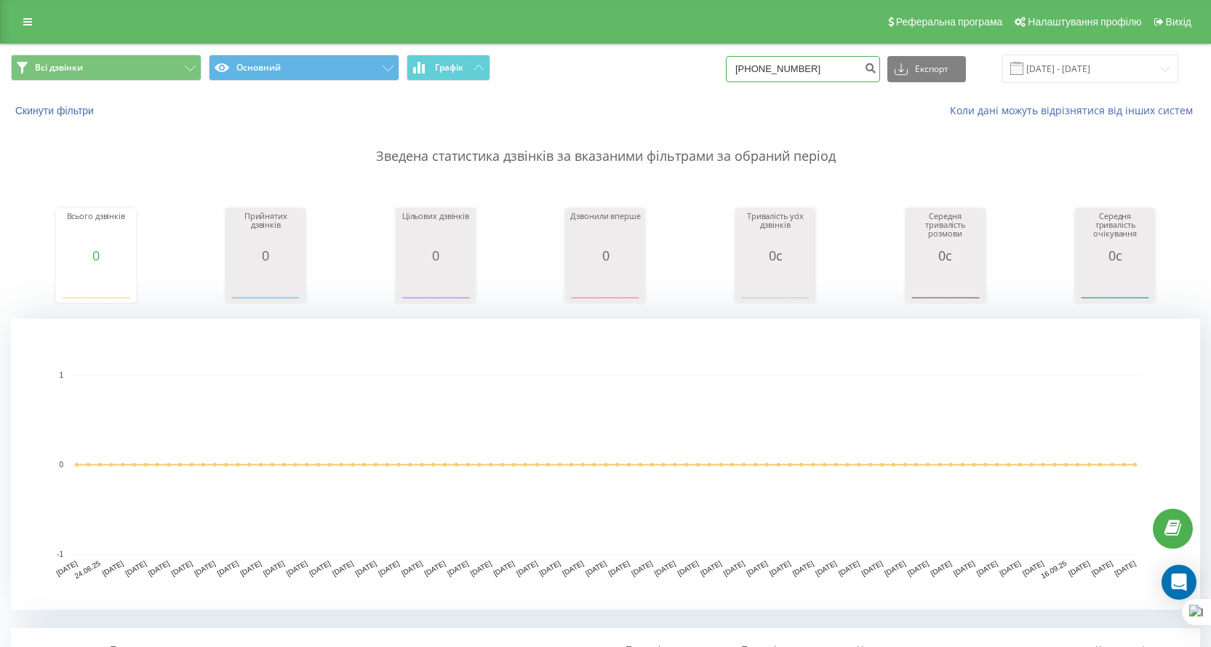
click at [765, 71] on input "[PHONE_NUMBER]" at bounding box center [803, 69] width 154 height 26
type input "380686293270"
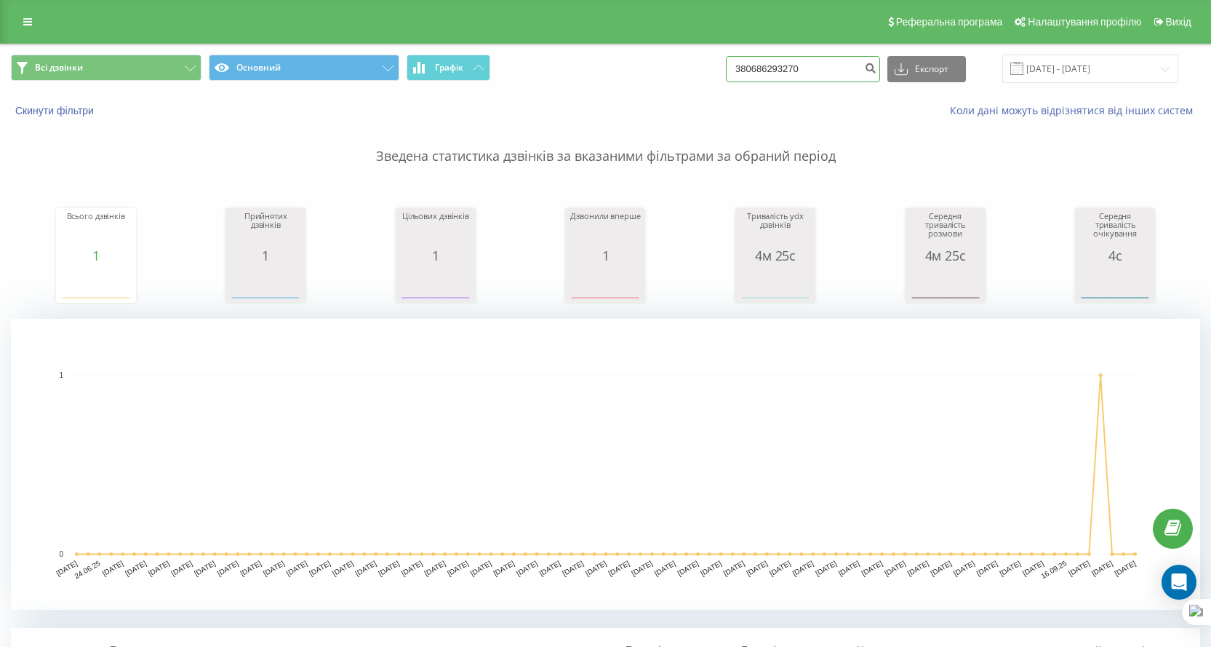
click at [821, 76] on input "380686293270" at bounding box center [803, 69] width 154 height 26
click at [1074, 76] on input "[DATE] - [DATE]" at bounding box center [1091, 69] width 176 height 28
click at [636, 93] on div "Скинути фільтри Коли дані можуть відрізнятися вiд інших систем" at bounding box center [606, 110] width 1210 height 35
click at [1049, 78] on input "[DATE] - [DATE]" at bounding box center [1091, 69] width 176 height 28
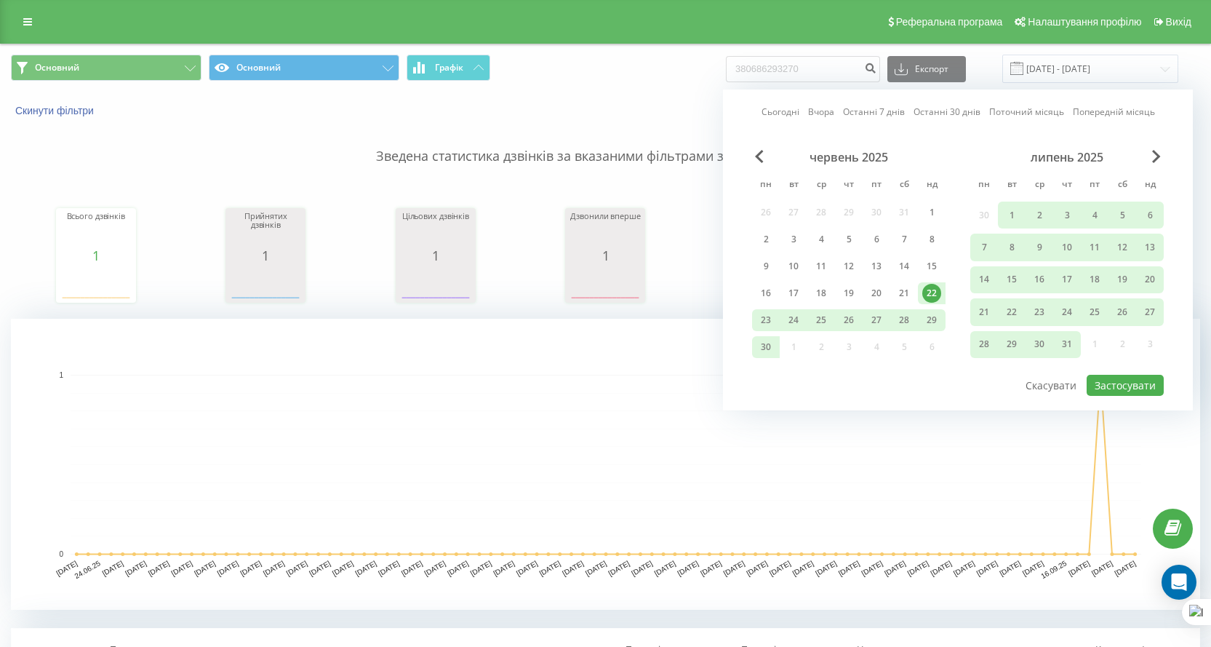
drag, startPoint x: 1115, startPoint y: 113, endPoint x: 1147, endPoint y: 116, distance: 32.1
click at [1147, 116] on link "Попередній місяць" at bounding box center [1114, 112] width 82 height 14
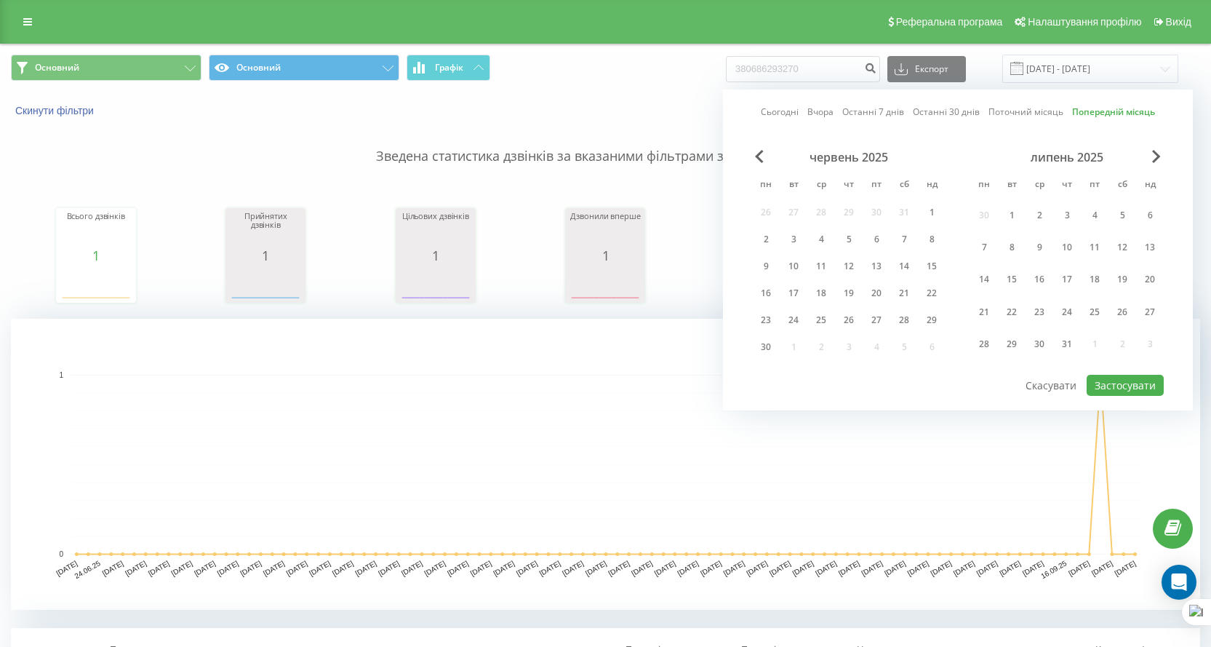
click at [752, 154] on div "червень 2025" at bounding box center [849, 157] width 194 height 15
click at [757, 155] on span "Previous Month" at bounding box center [759, 156] width 9 height 13
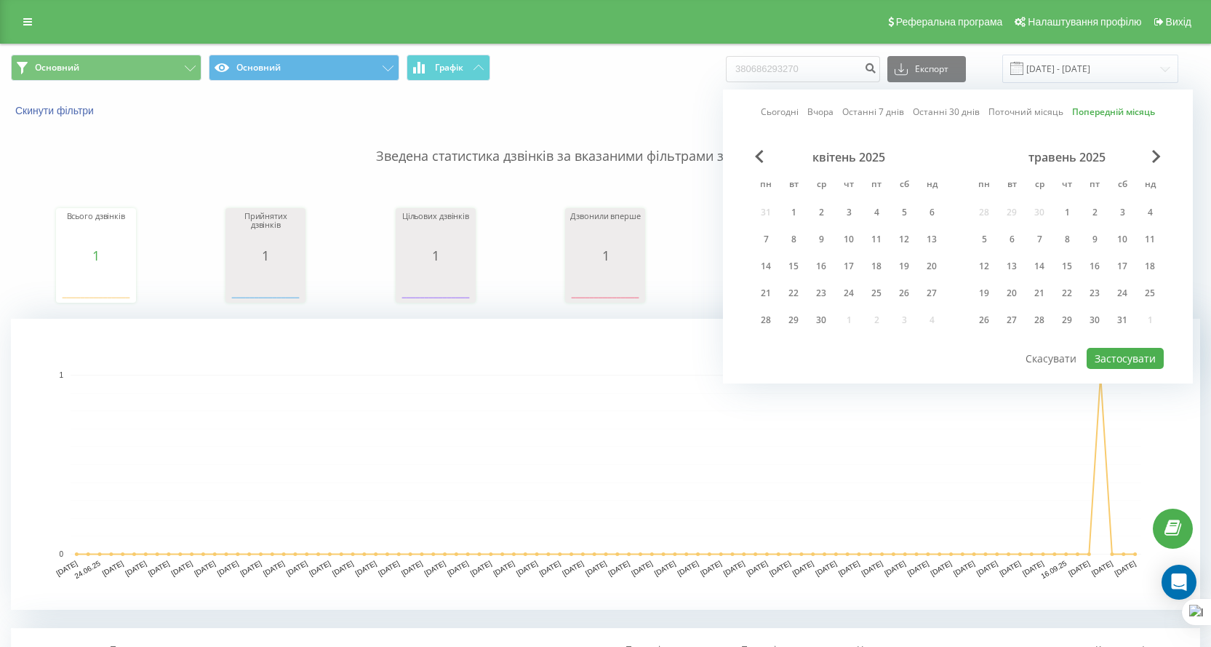
click at [234, 143] on p "Зведена статистика дзвінків за вказаними фільтрами за обраний період" at bounding box center [606, 142] width 1190 height 48
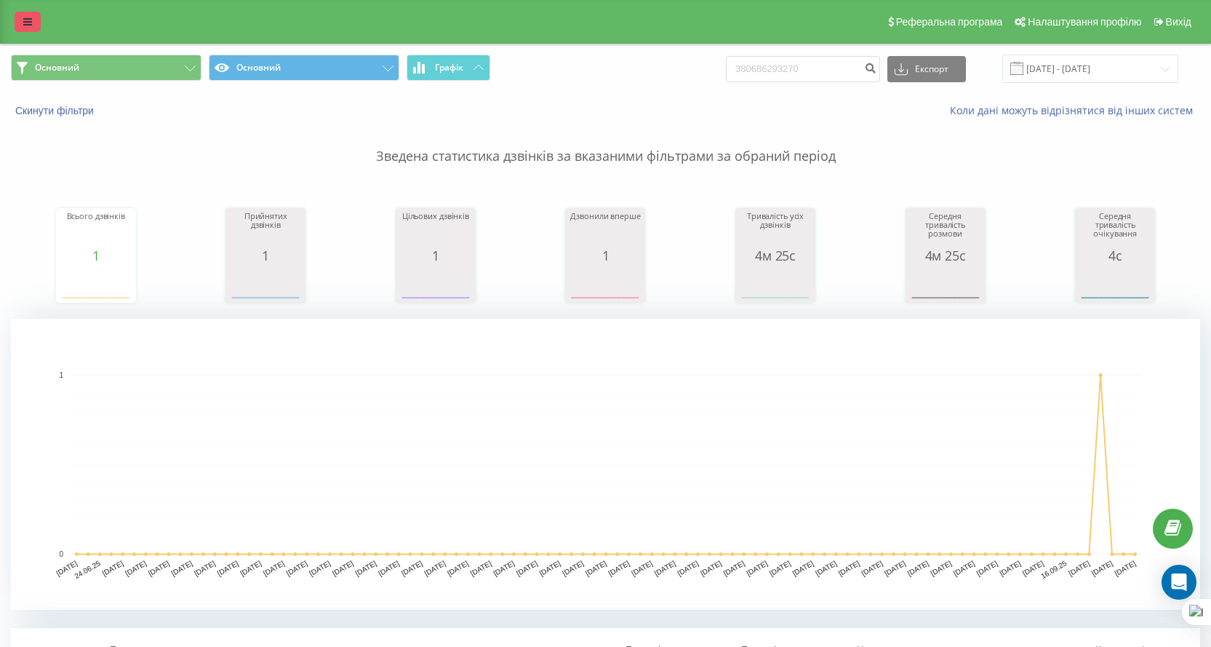
click at [31, 23] on icon at bounding box center [27, 22] width 9 height 10
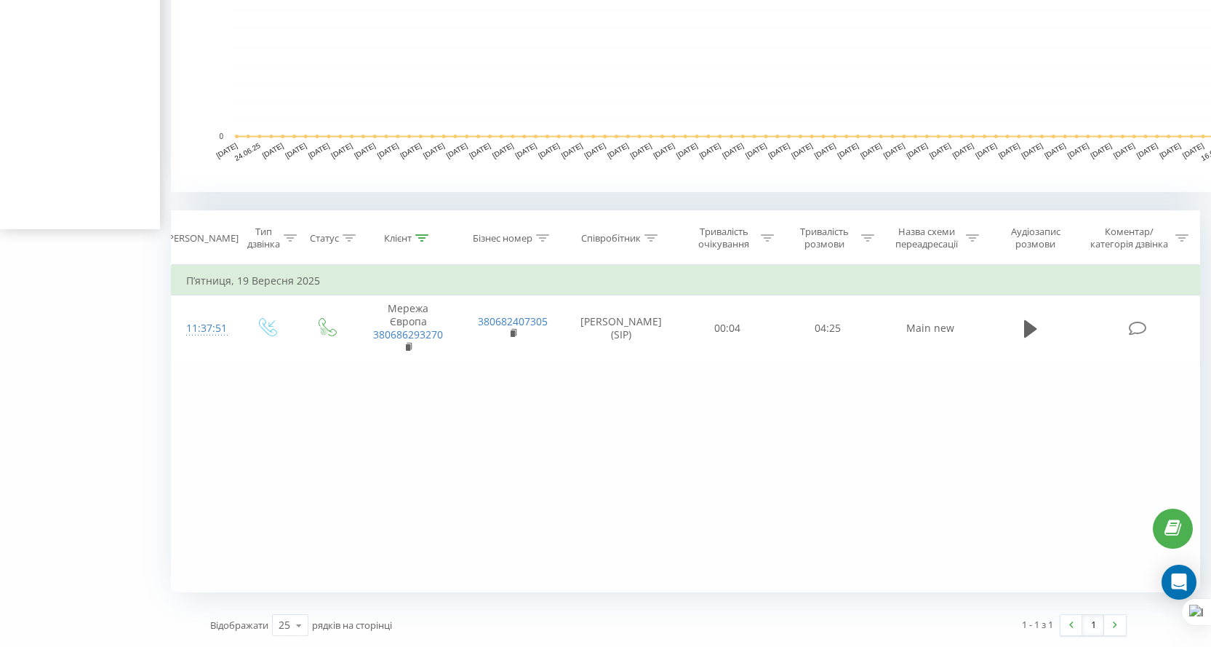
scroll to position [127, 0]
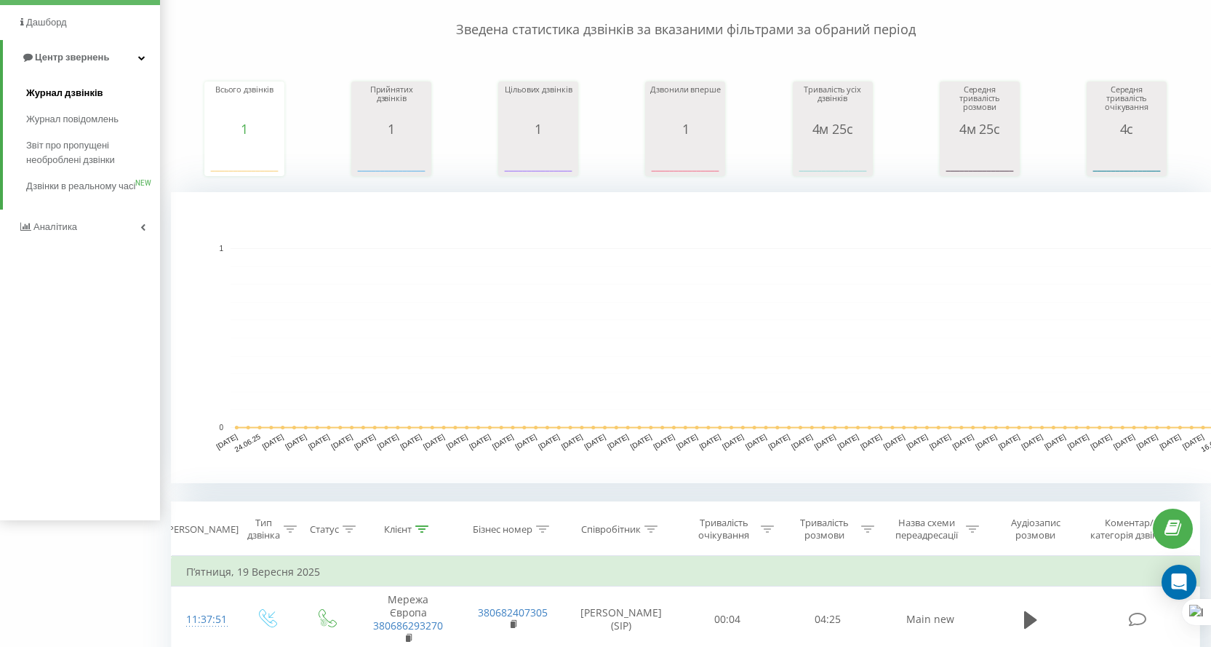
click at [74, 87] on span "Журнал дзвінків" at bounding box center [64, 93] width 77 height 15
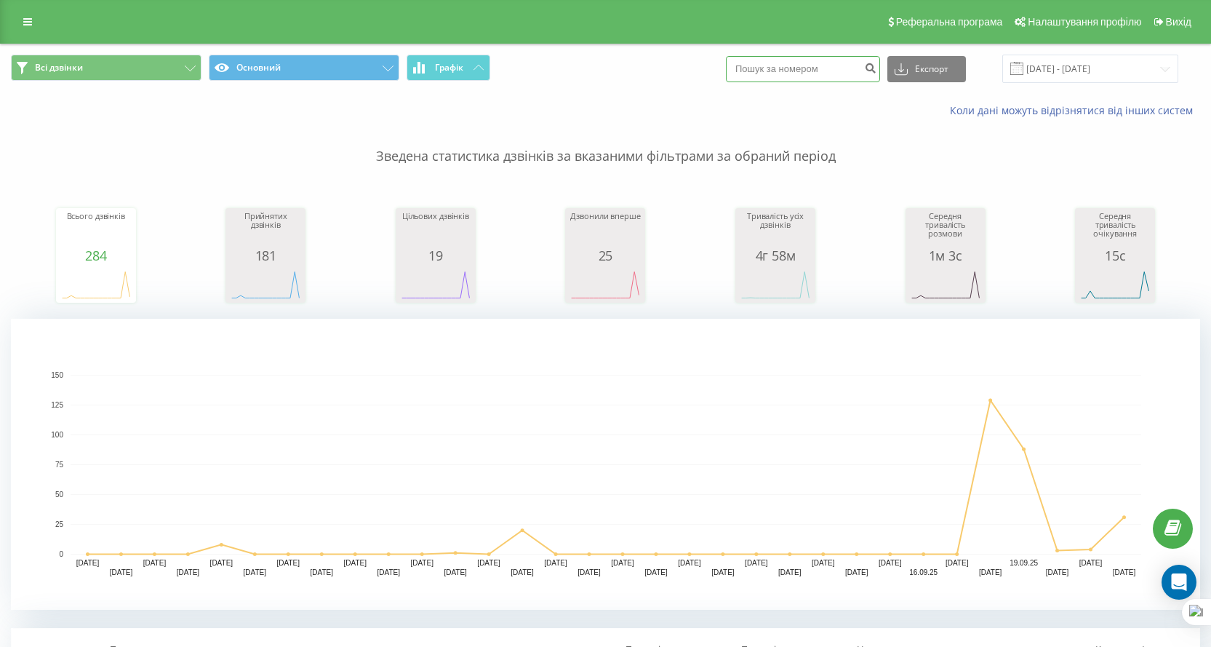
click at [757, 58] on input at bounding box center [803, 69] width 154 height 26
paste input "380970671887"
type input "380970671887"
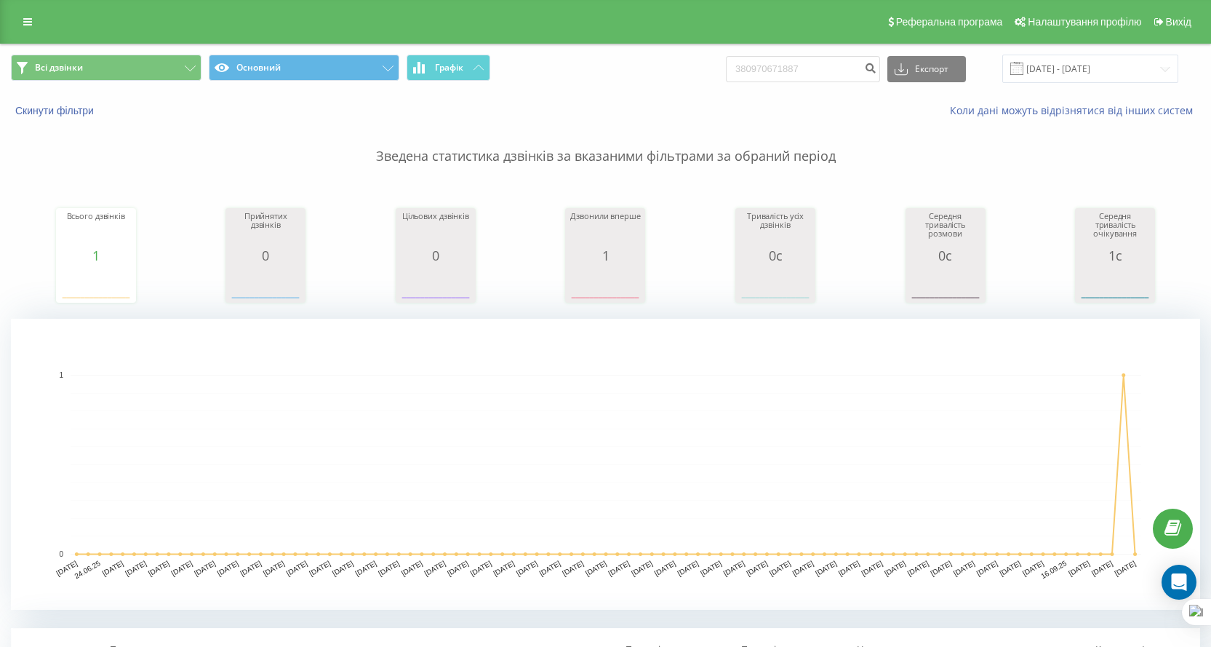
scroll to position [291, 0]
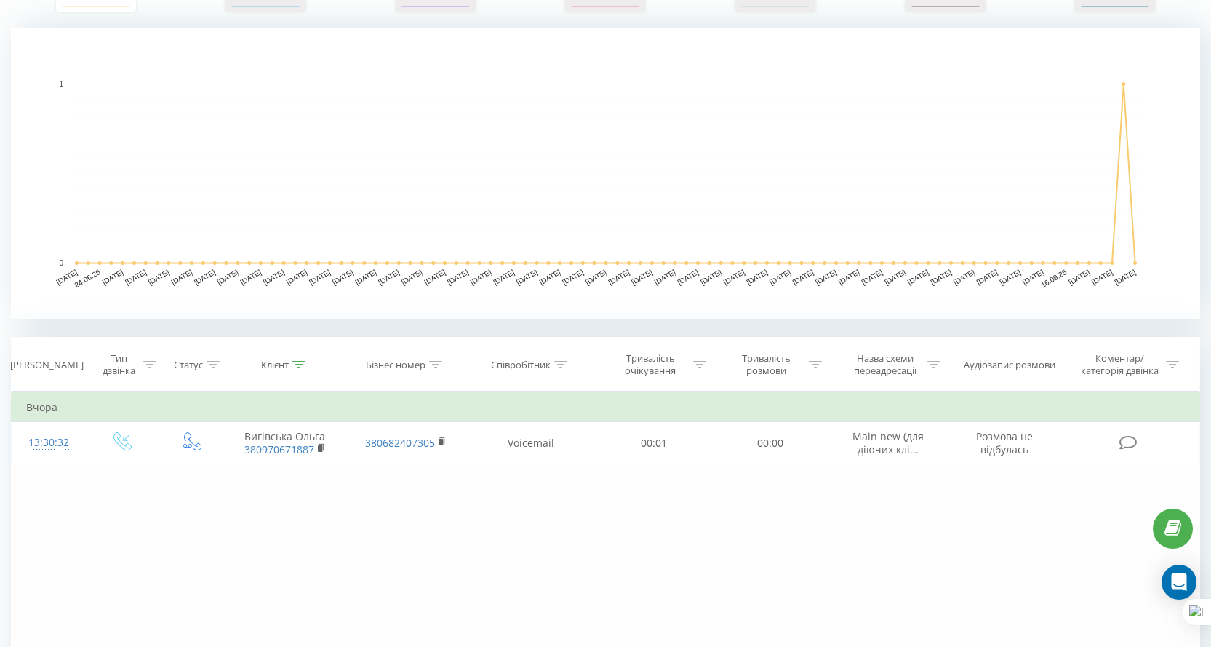
click at [717, 530] on div "Фільтрувати за умовою Дорівнює Введіть значення Скасувати OK Фільтрувати за умо…" at bounding box center [606, 554] width 1190 height 327
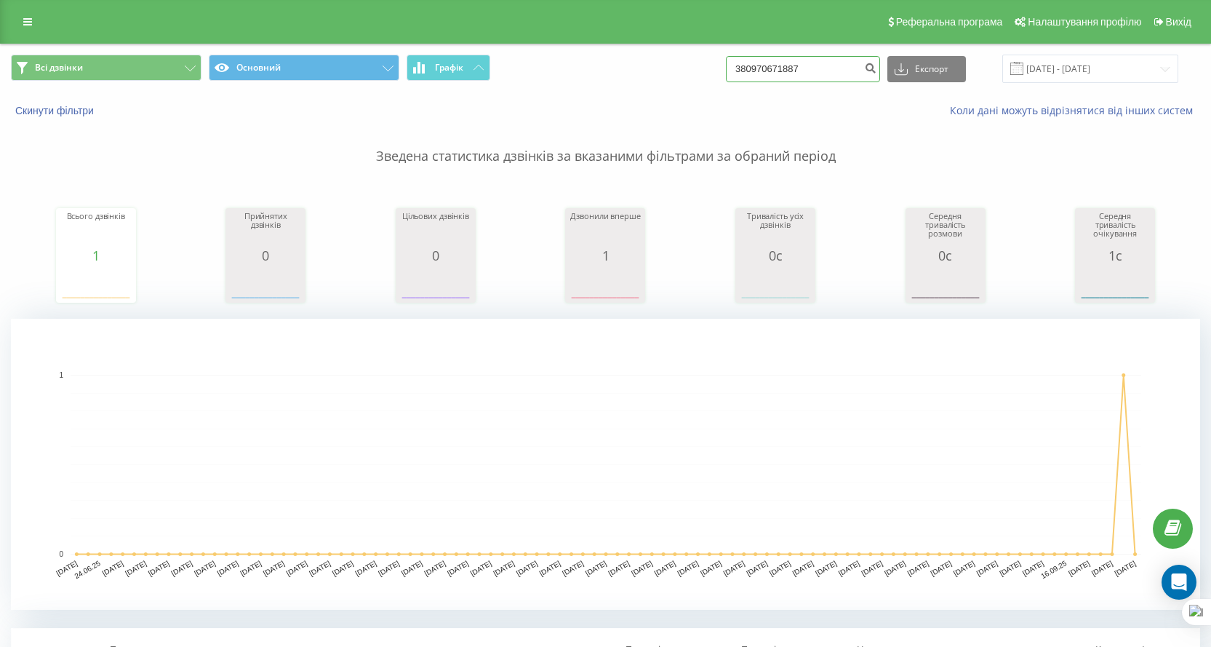
click at [834, 68] on input "380970671887" at bounding box center [803, 69] width 154 height 26
click at [25, 27] on link at bounding box center [28, 22] width 26 height 20
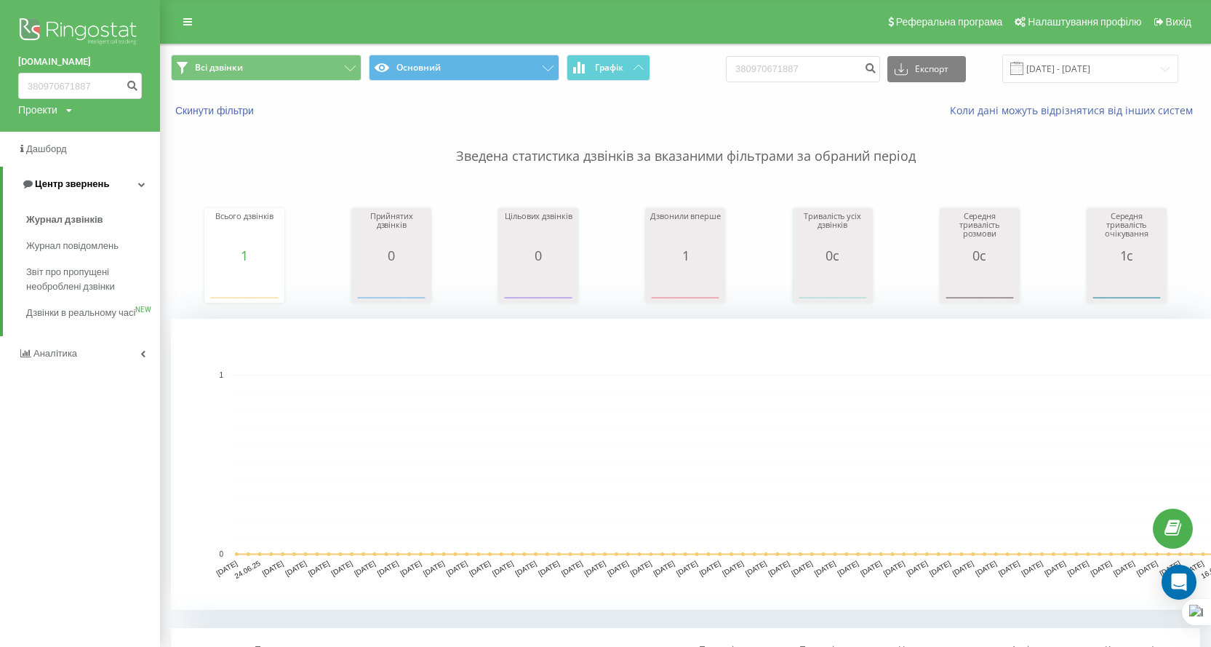
click at [60, 183] on span "Центр звернень" at bounding box center [72, 183] width 74 height 11
click at [87, 179] on span "Центр звернень" at bounding box center [69, 183] width 74 height 11
click at [89, 218] on span "Журнал дзвінків" at bounding box center [64, 219] width 77 height 15
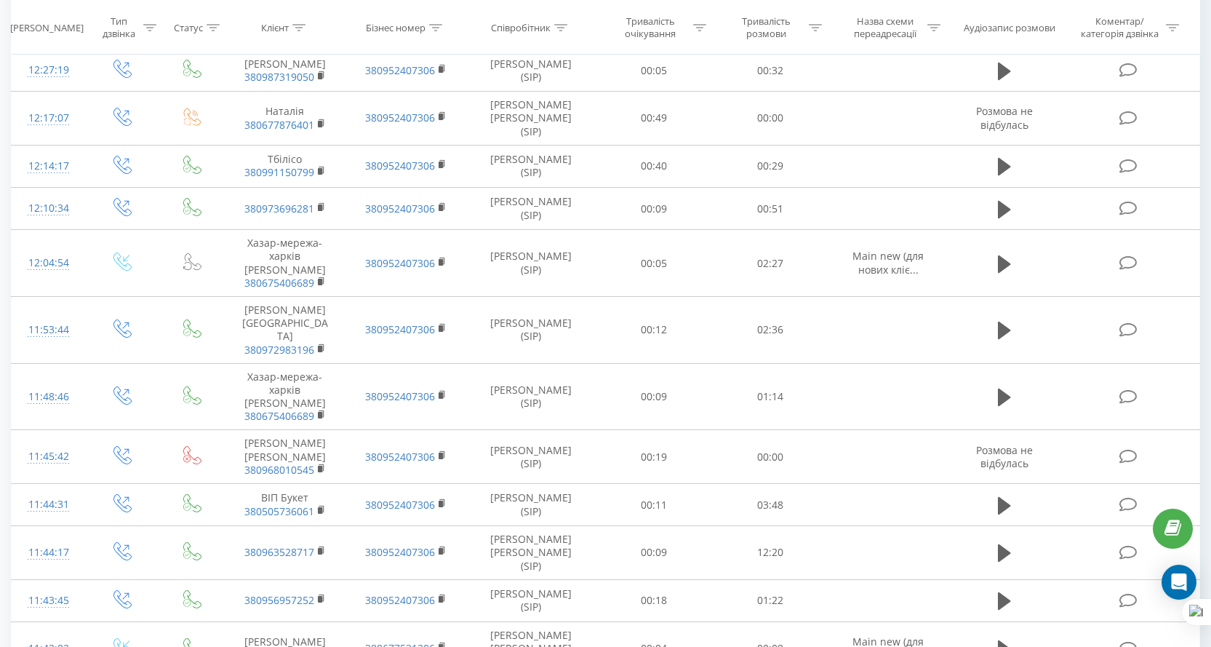
scroll to position [591, 0]
